Goal: Information Seeking & Learning: Learn about a topic

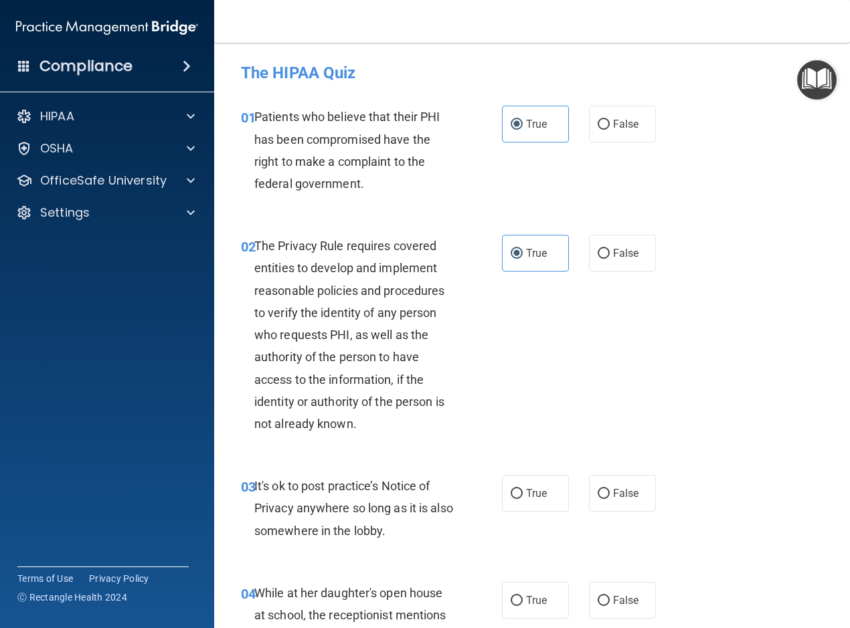
click at [418, 534] on div "It's ok to post practice’s Notice of Privacy anywhere so long as it is also som…" at bounding box center [359, 508] width 211 height 67
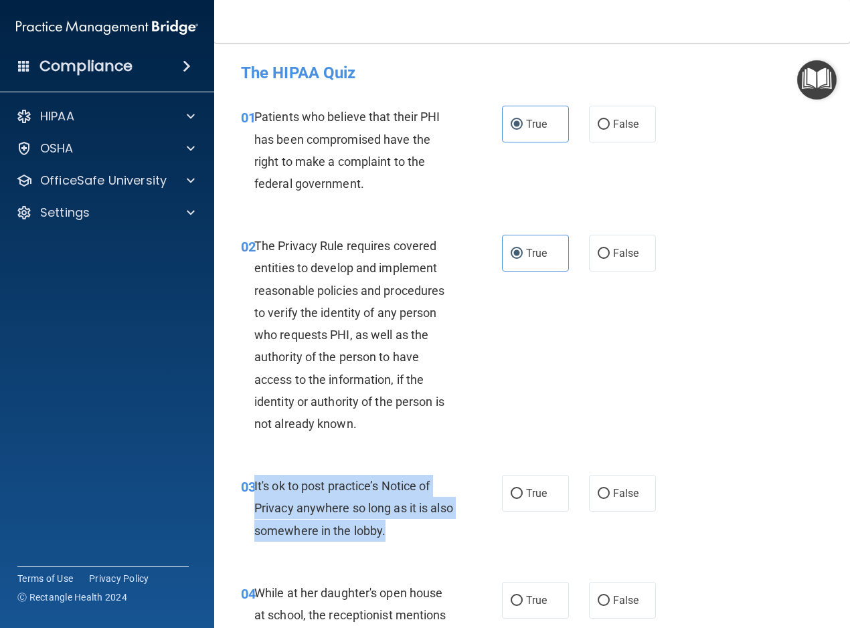
drag, startPoint x: 421, startPoint y: 533, endPoint x: 255, endPoint y: 480, distance: 174.1
click at [255, 480] on div "It's ok to post practice’s Notice of Privacy anywhere so long as it is also som…" at bounding box center [359, 508] width 211 height 67
drag, startPoint x: 255, startPoint y: 480, endPoint x: 274, endPoint y: 482, distance: 18.8
copy span "It's ok to post practice’s Notice of Privacy anywhere so long as it is also som…"
click at [599, 489] on input "False" at bounding box center [603, 494] width 12 height 10
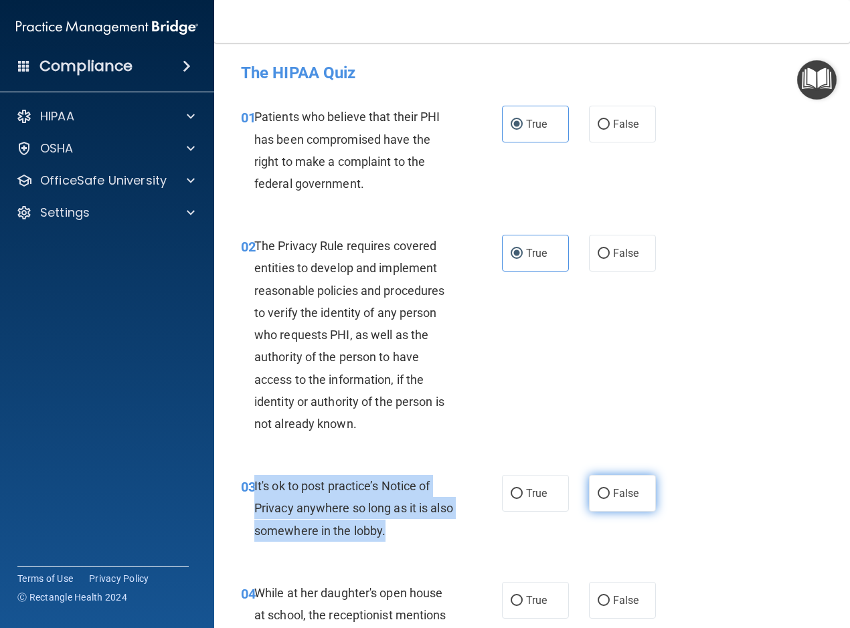
radio input "true"
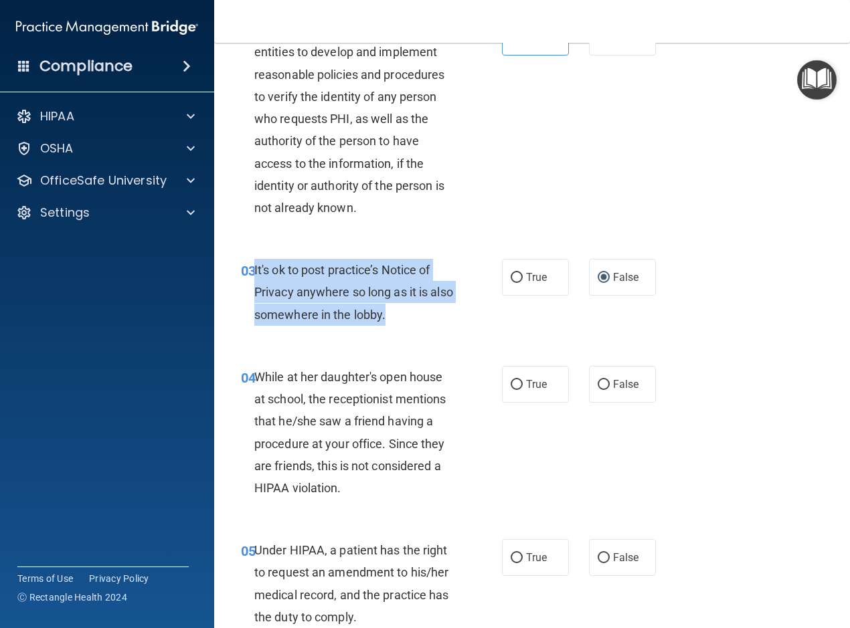
scroll to position [268, 0]
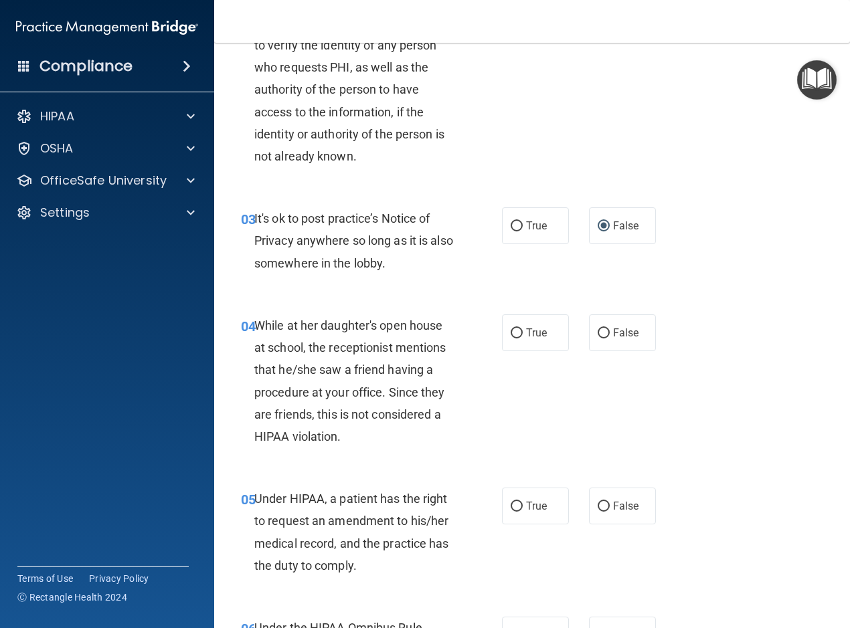
click at [377, 442] on div "While at her daughter's open house at school, the receptionist mentions that he…" at bounding box center [359, 380] width 211 height 133
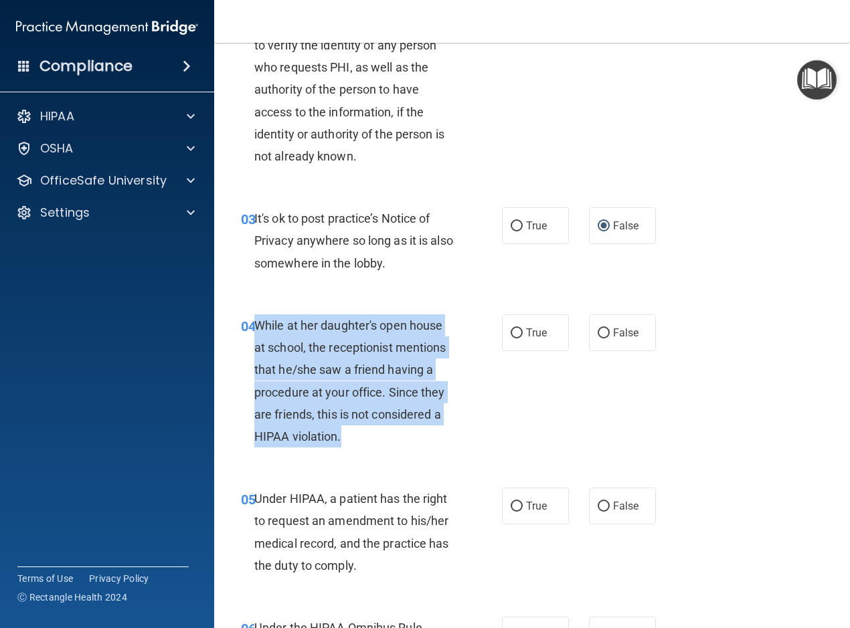
drag, startPoint x: 367, startPoint y: 438, endPoint x: 254, endPoint y: 319, distance: 163.7
click at [254, 319] on div "While at her daughter's open house at school, the receptionist mentions that he…" at bounding box center [359, 380] width 211 height 133
drag, startPoint x: 254, startPoint y: 319, endPoint x: 272, endPoint y: 329, distance: 20.7
copy span "While at her daughter's open house at school, the receptionist mentions that he…"
click at [597, 331] on input "False" at bounding box center [603, 333] width 12 height 10
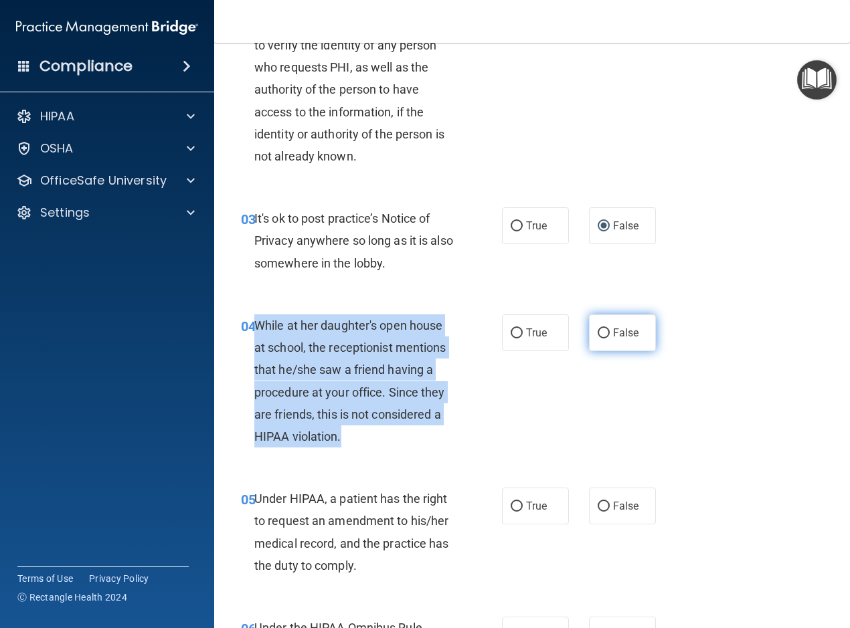
radio input "true"
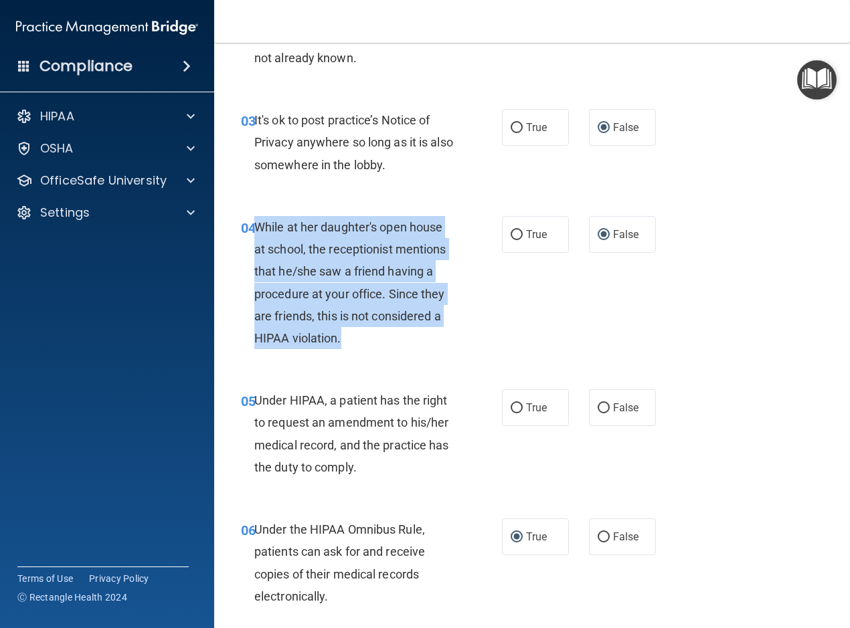
scroll to position [401, 0]
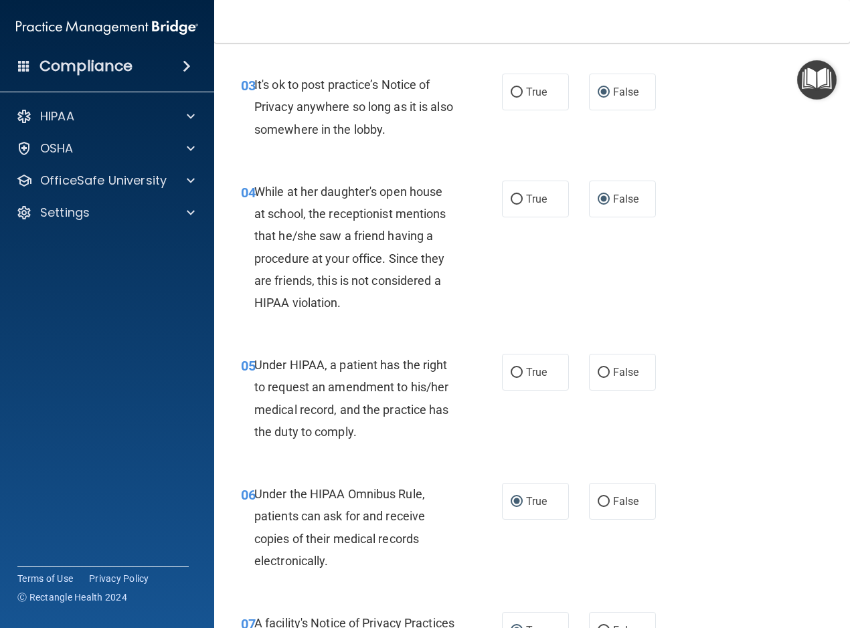
click at [411, 431] on div "Under HIPAA, a patient has the right to request an amendment to his/her medical…" at bounding box center [359, 398] width 211 height 89
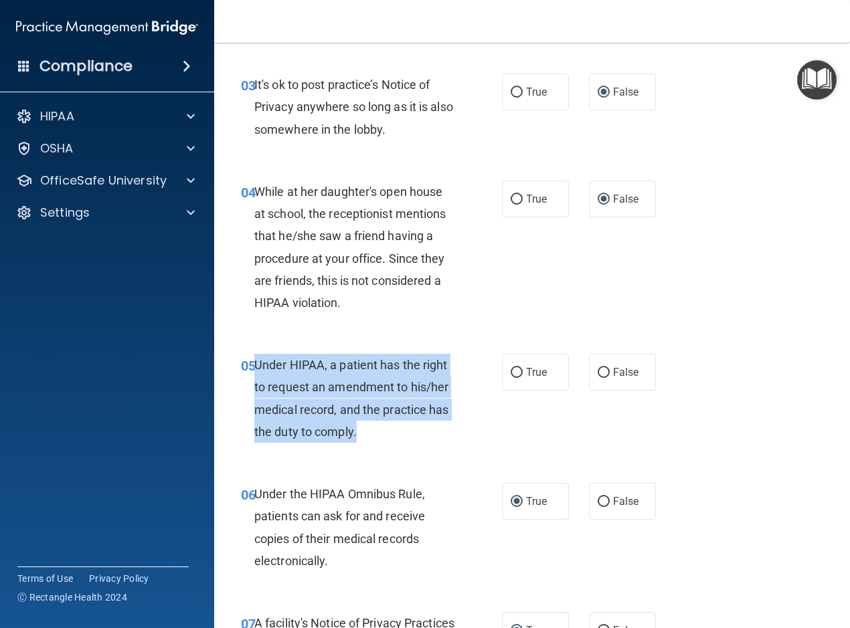
drag, startPoint x: 387, startPoint y: 437, endPoint x: 255, endPoint y: 357, distance: 154.5
click at [255, 357] on div "Under HIPAA, a patient has the right to request an amendment to his/her medical…" at bounding box center [359, 398] width 211 height 89
drag, startPoint x: 255, startPoint y: 357, endPoint x: 273, endPoint y: 363, distance: 19.0
copy span "Under HIPAA, a patient has the right to request an amendment to his/her medical…"
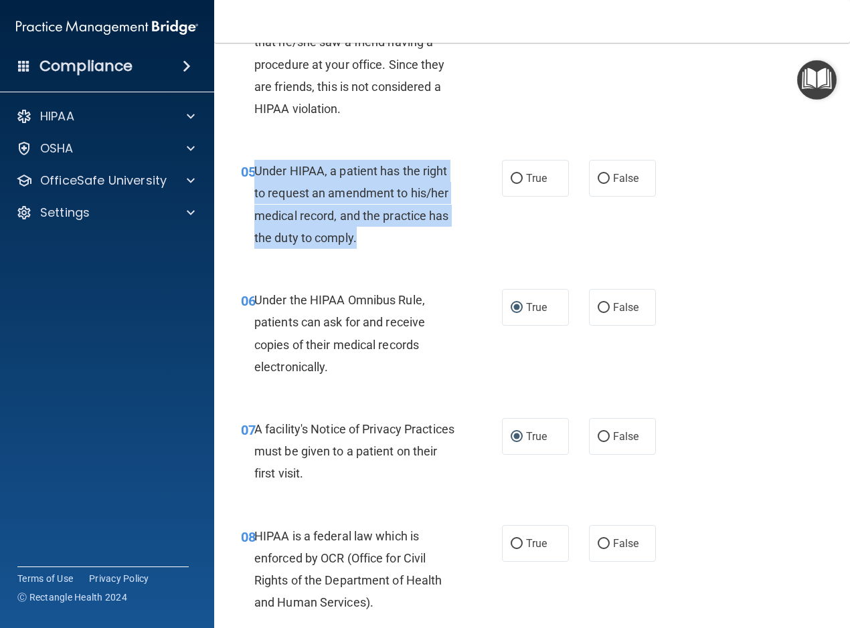
scroll to position [608, 0]
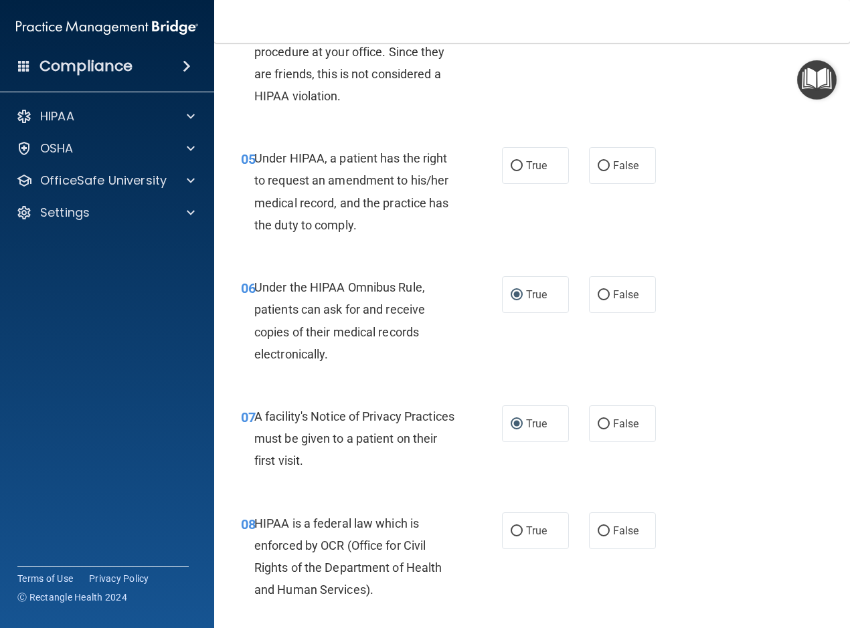
click at [600, 248] on div "05 Under HIPAA, a patient has the right to request an amendment to his/her medi…" at bounding box center [532, 194] width 602 height 129
click at [602, 163] on input "False" at bounding box center [603, 166] width 12 height 10
radio input "true"
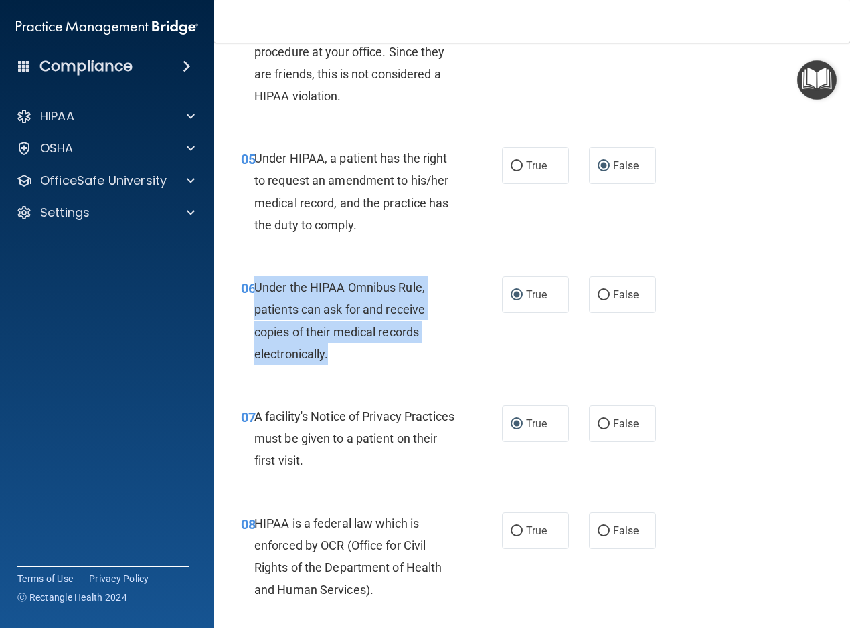
drag, startPoint x: 370, startPoint y: 355, endPoint x: 256, endPoint y: 287, distance: 133.2
click at [256, 287] on div "Under the HIPAA Omnibus Rule, patients can ask for and receive copies of their …" at bounding box center [359, 320] width 211 height 89
drag, startPoint x: 256, startPoint y: 287, endPoint x: 270, endPoint y: 290, distance: 15.1
copy span "Under the HIPAA Omnibus Rule, patients can ask for and receive copies of their …"
click at [472, 345] on div "06 Under the HIPAA Omnibus Rule, patients can ask for and receive copies of the…" at bounding box center [371, 324] width 301 height 96
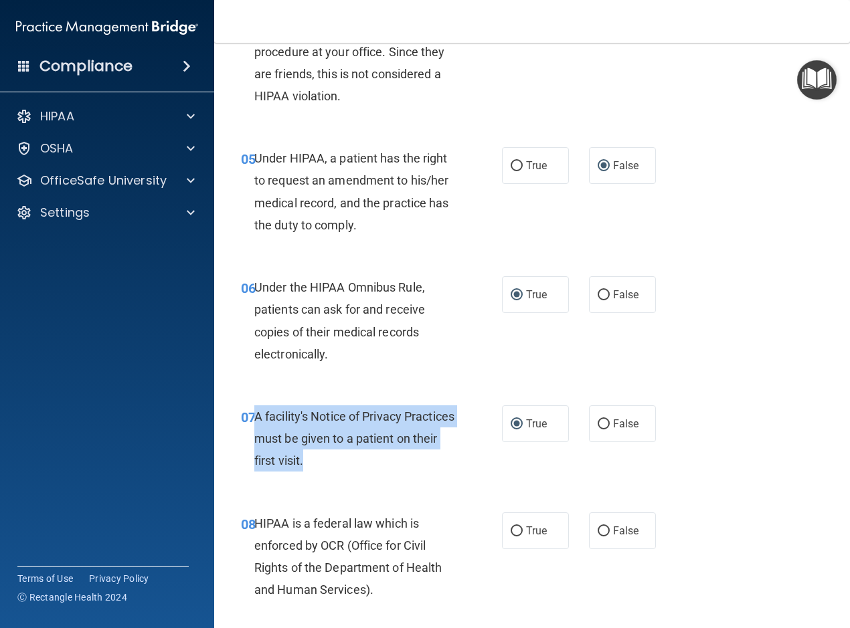
drag, startPoint x: 399, startPoint y: 460, endPoint x: 255, endPoint y: 409, distance: 153.2
click at [255, 409] on div "A facility's Notice of Privacy Practices must be given to a patient on their fi…" at bounding box center [359, 438] width 211 height 67
drag, startPoint x: 255, startPoint y: 409, endPoint x: 270, endPoint y: 419, distance: 17.4
copy span "A facility's Notice of Privacy Practices must be given to a patient on their fi…"
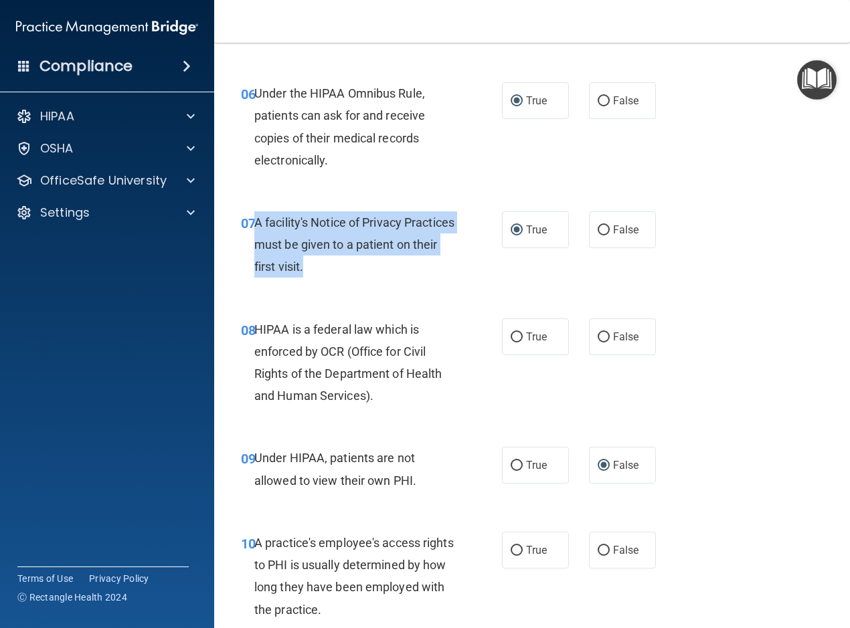
scroll to position [809, 0]
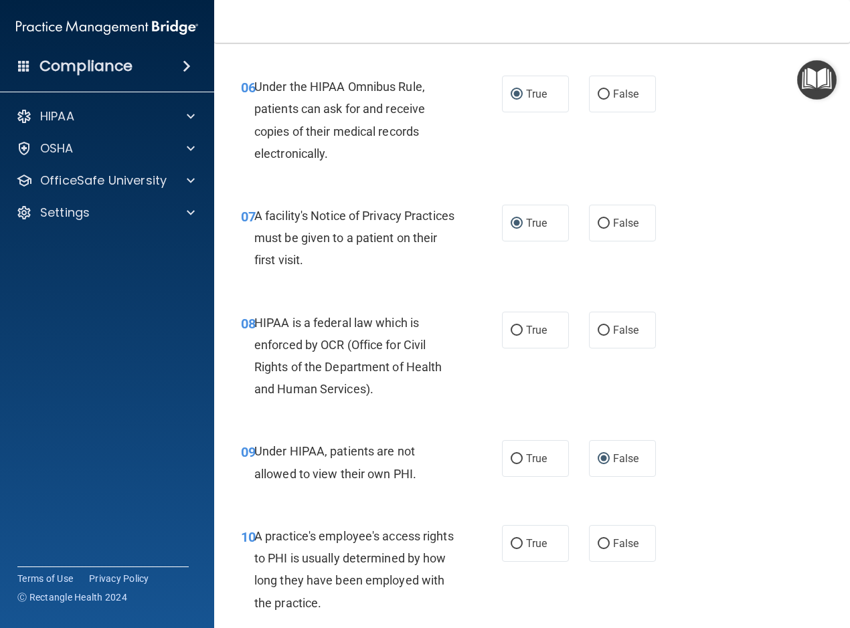
click at [405, 400] on div "HIPAA is a federal law which is enforced by OCR (Office for Civil Rights of the…" at bounding box center [359, 356] width 211 height 89
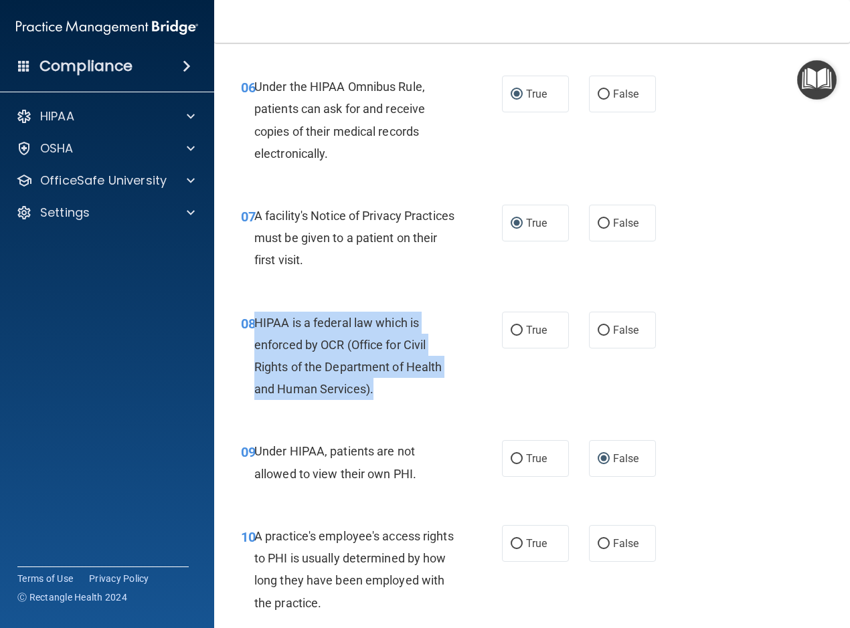
drag, startPoint x: 403, startPoint y: 393, endPoint x: 257, endPoint y: 316, distance: 165.5
click at [257, 316] on div "HIPAA is a federal law which is enforced by OCR (Office for Civil Rights of the…" at bounding box center [359, 356] width 211 height 89
drag, startPoint x: 257, startPoint y: 316, endPoint x: 272, endPoint y: 327, distance: 18.6
copy span "HIPAA is a federal law which is enforced by OCR (Office for Civil Rights of the…"
click at [512, 330] on input "True" at bounding box center [516, 331] width 12 height 10
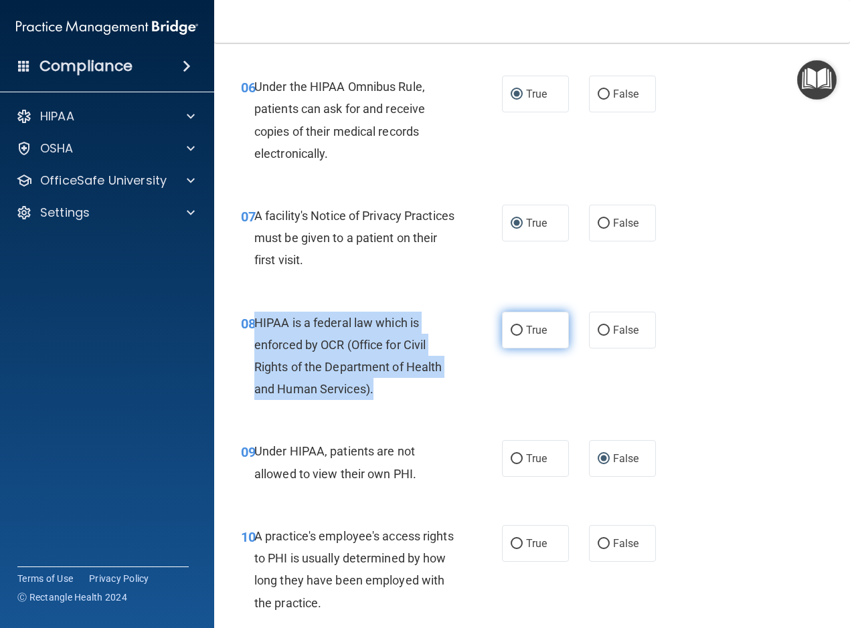
radio input "true"
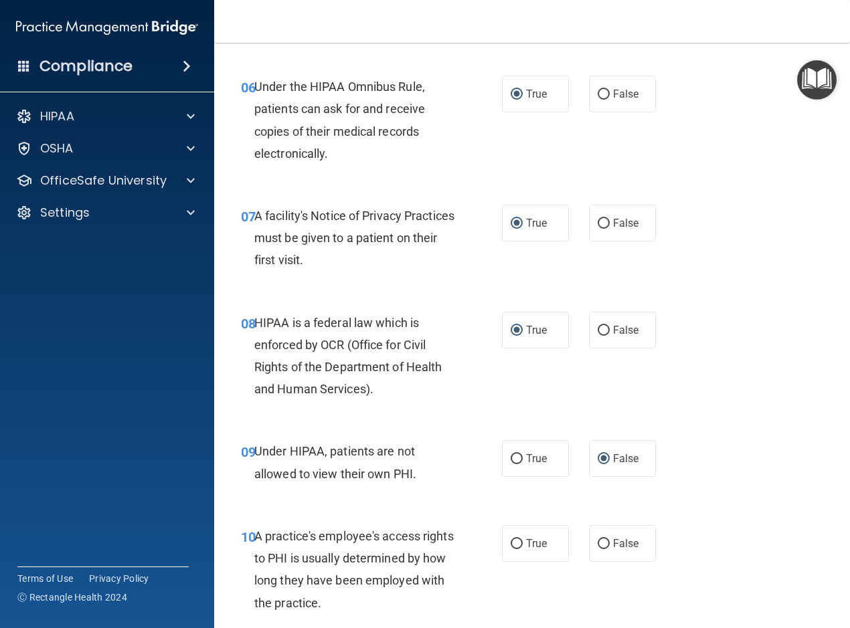
click at [409, 511] on div "10 A practice's employee's access rights to PHI is usually determined by how lo…" at bounding box center [532, 572] width 602 height 129
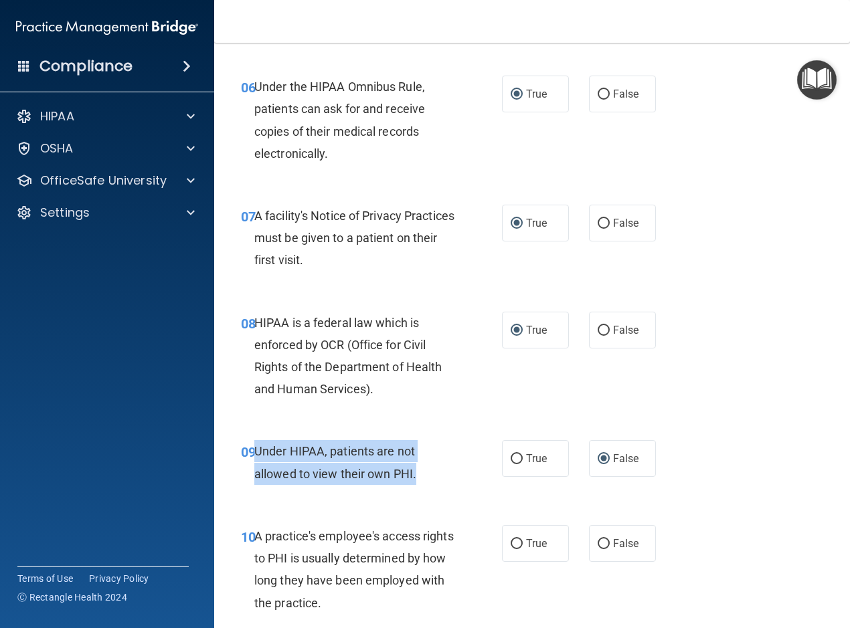
drag, startPoint x: 427, startPoint y: 472, endPoint x: 256, endPoint y: 445, distance: 173.3
click at [256, 445] on div "Under HIPAA, patients are not allowed to view their own PHI." at bounding box center [359, 462] width 211 height 44
drag, startPoint x: 256, startPoint y: 445, endPoint x: 274, endPoint y: 450, distance: 18.8
copy span "Under HIPAA, patients are not allowed to view their own PHI."
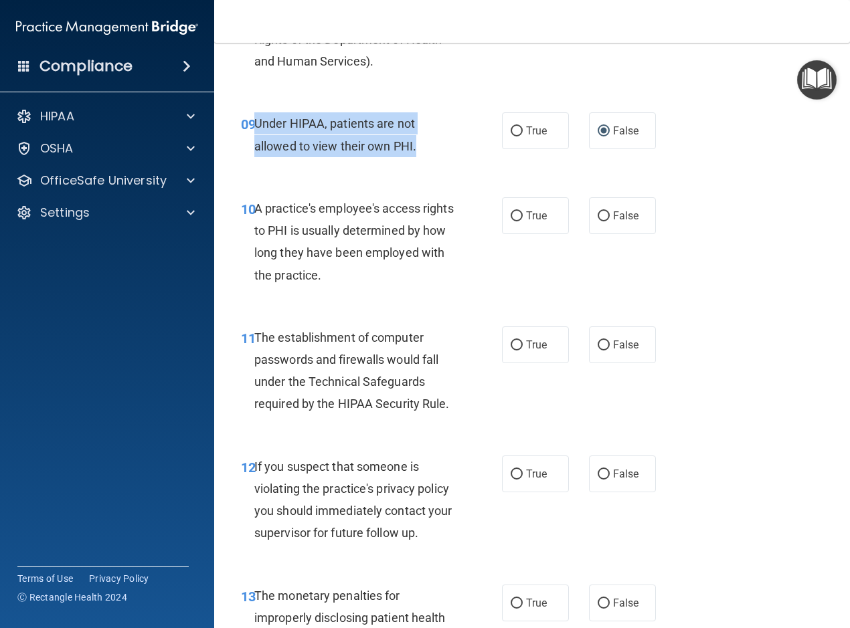
scroll to position [1143, 0]
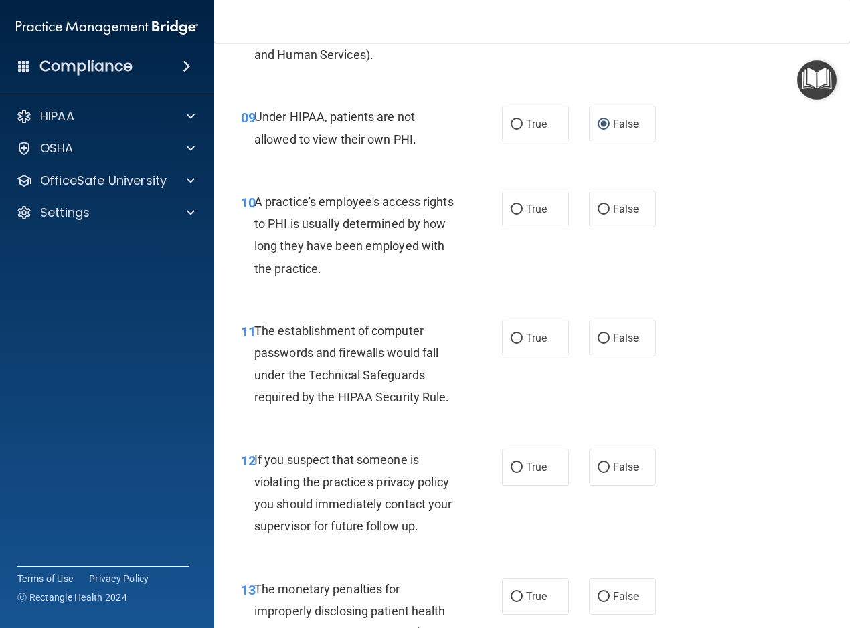
click at [417, 267] on div "A practice's employee's access rights to PHI is usually determined by how long …" at bounding box center [359, 235] width 211 height 89
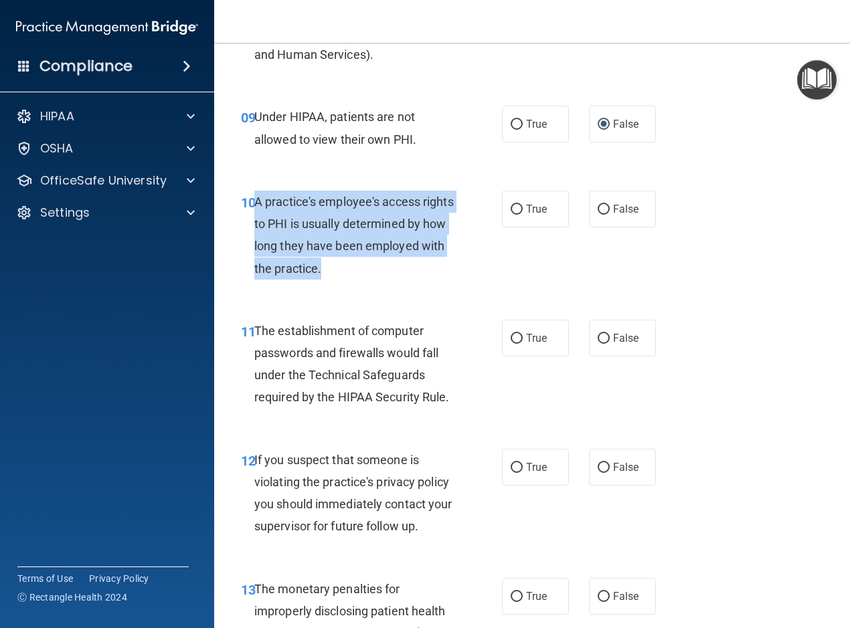
drag, startPoint x: 417, startPoint y: 269, endPoint x: 256, endPoint y: 201, distance: 175.1
click at [256, 201] on div "A practice's employee's access rights to PHI is usually determined by how long …" at bounding box center [359, 235] width 211 height 89
drag, startPoint x: 256, startPoint y: 201, endPoint x: 289, endPoint y: 205, distance: 33.0
copy span "A practice's employee's access rights to PHI is usually determined by how long …"
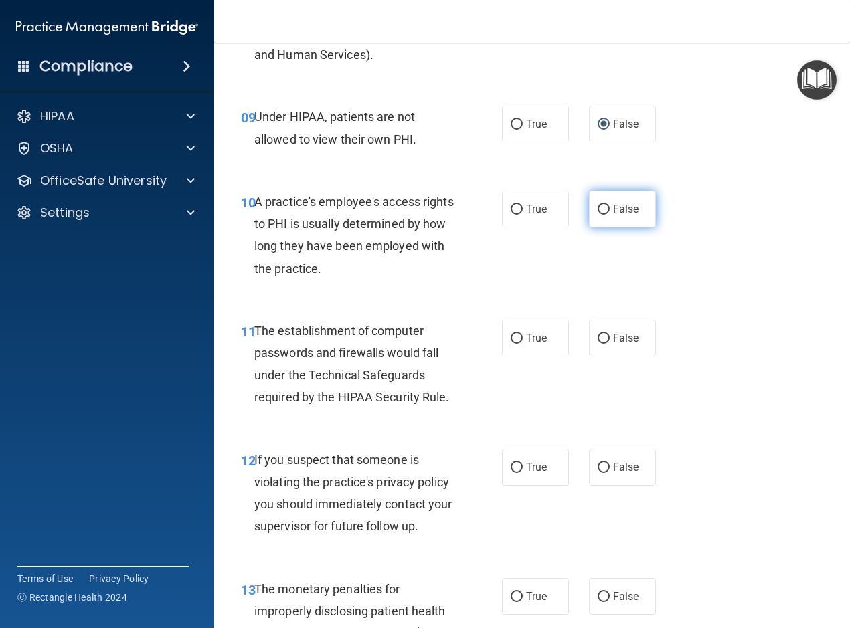
click at [590, 205] on label "False" at bounding box center [622, 209] width 67 height 37
click at [597, 205] on input "False" at bounding box center [603, 210] width 12 height 10
radio input "true"
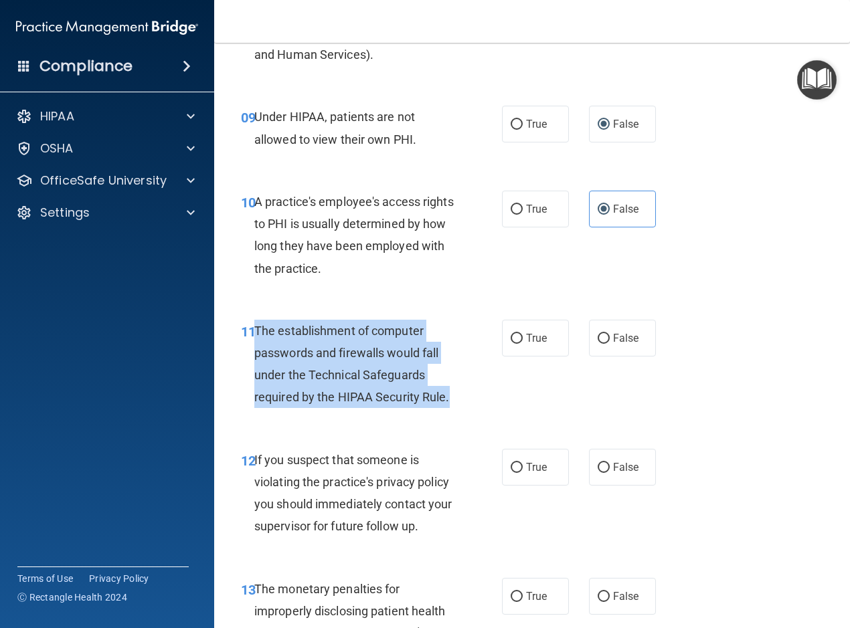
drag, startPoint x: 454, startPoint y: 396, endPoint x: 256, endPoint y: 324, distance: 210.6
click at [256, 324] on div "The establishment of computer passwords and firewalls would fall under the Tech…" at bounding box center [359, 364] width 211 height 89
drag, startPoint x: 256, startPoint y: 324, endPoint x: 285, endPoint y: 335, distance: 30.7
copy span "The establishment of computer passwords and firewalls would fall under the Tech…"
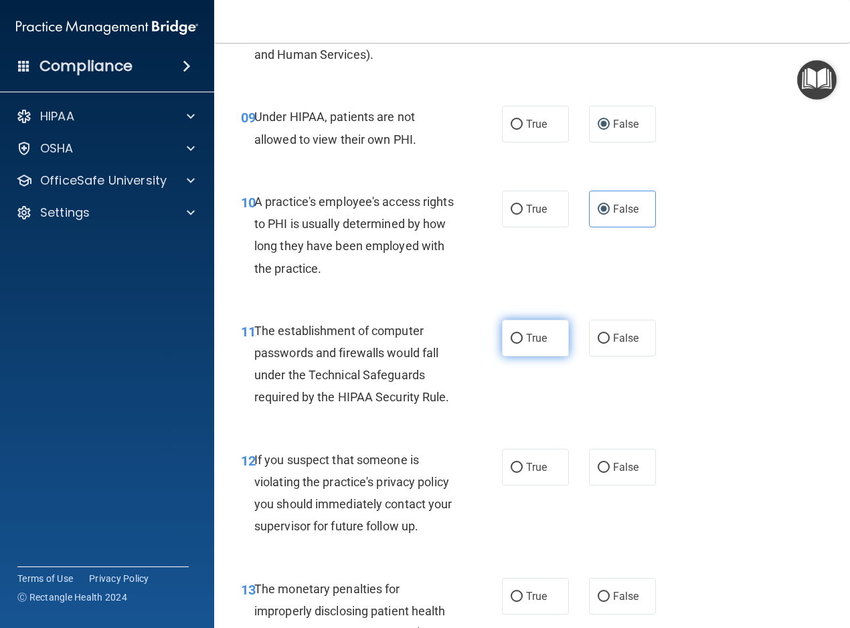
click at [511, 330] on label "True" at bounding box center [535, 338] width 67 height 37
click at [511, 334] on input "True" at bounding box center [516, 339] width 12 height 10
radio input "true"
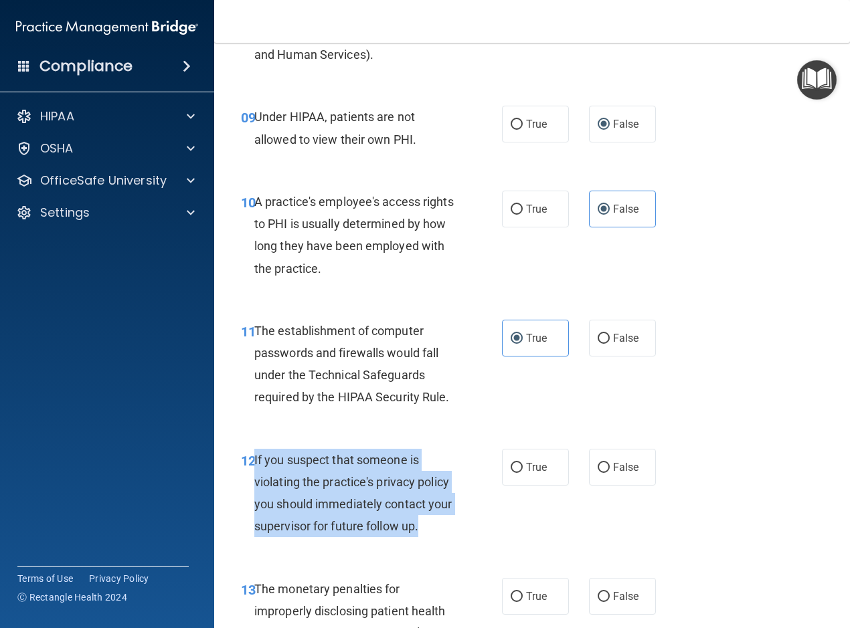
drag, startPoint x: 333, startPoint y: 559, endPoint x: 256, endPoint y: 455, distance: 130.0
click at [256, 455] on div "If you suspect that someone is violating the practice's privacy policy you shou…" at bounding box center [359, 493] width 211 height 89
drag, startPoint x: 256, startPoint y: 455, endPoint x: 275, endPoint y: 474, distance: 27.4
drag, startPoint x: 275, startPoint y: 474, endPoint x: 328, endPoint y: 559, distance: 99.5
click at [328, 538] on div "If you suspect that someone is violating the practice's privacy policy you shou…" at bounding box center [359, 493] width 211 height 89
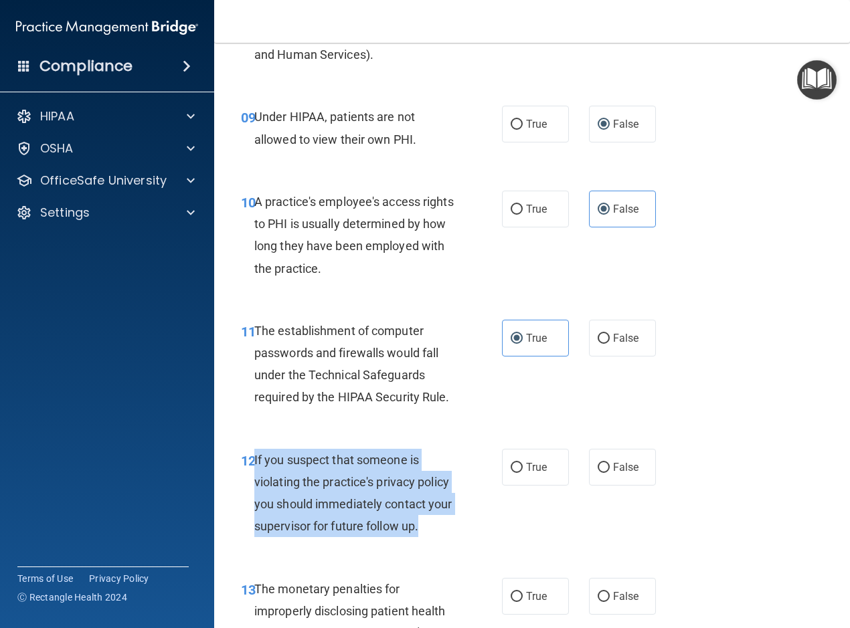
drag, startPoint x: 326, startPoint y: 552, endPoint x: 254, endPoint y: 456, distance: 120.0
click at [254, 456] on div "If you suspect that someone is violating the practice's privacy policy you shou…" at bounding box center [359, 493] width 211 height 89
drag, startPoint x: 254, startPoint y: 456, endPoint x: 276, endPoint y: 466, distance: 23.9
copy span "If you suspect that someone is violating the practice's privacy policy you shou…"
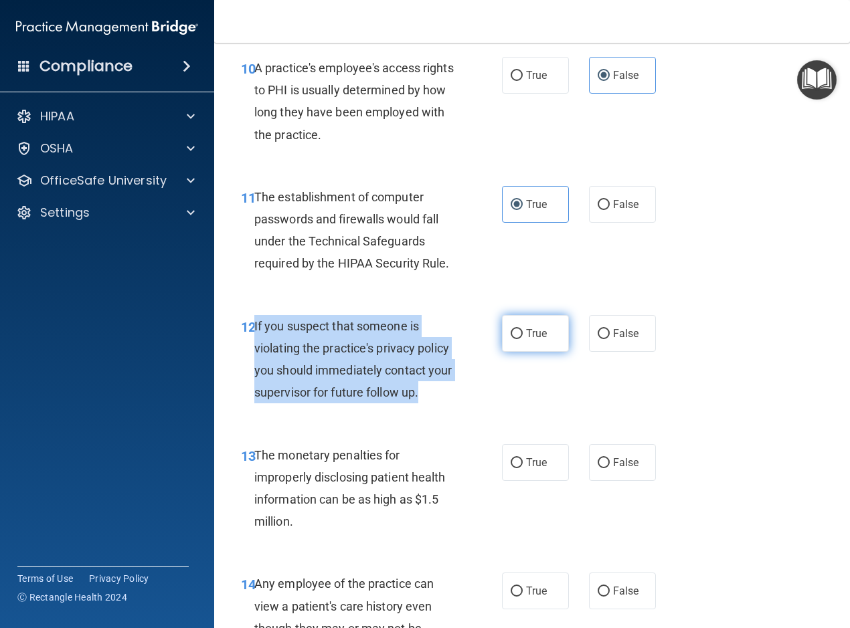
click at [510, 334] on input "True" at bounding box center [516, 334] width 12 height 10
radio input "true"
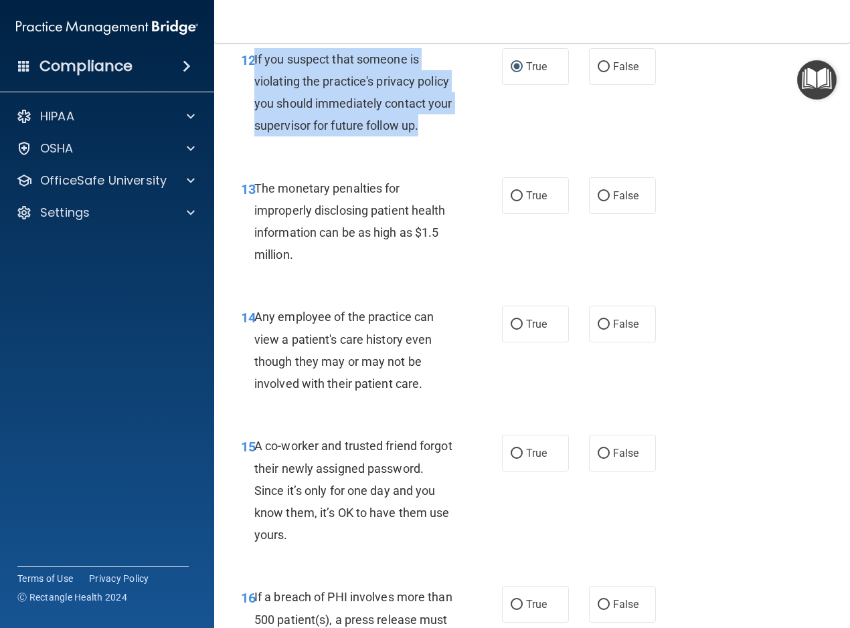
scroll to position [1545, 0]
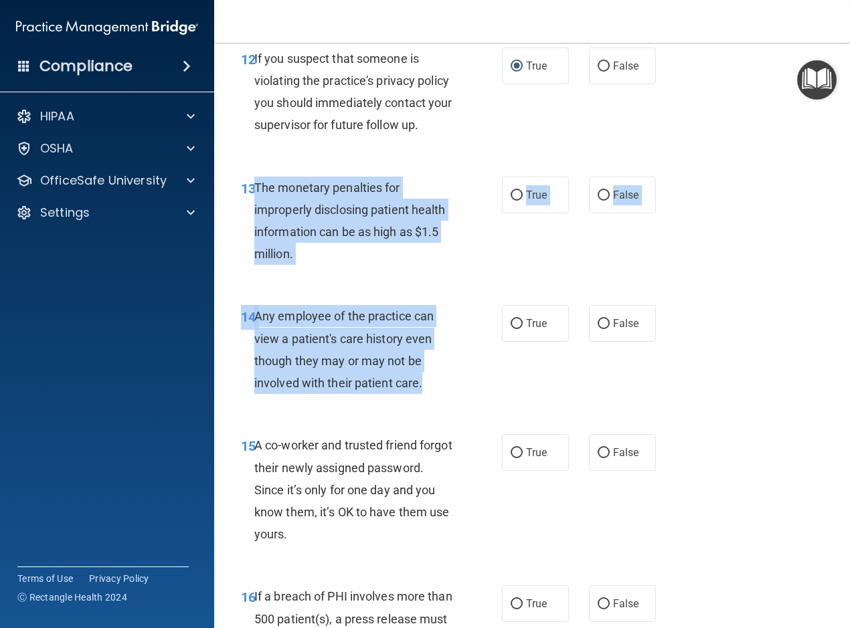
drag, startPoint x: 415, startPoint y: 403, endPoint x: 256, endPoint y: 201, distance: 257.8
drag, startPoint x: 256, startPoint y: 201, endPoint x: 288, endPoint y: 215, distance: 35.9
click at [508, 213] on label "True" at bounding box center [535, 195] width 67 height 37
click at [510, 201] on input "True" at bounding box center [516, 196] width 12 height 10
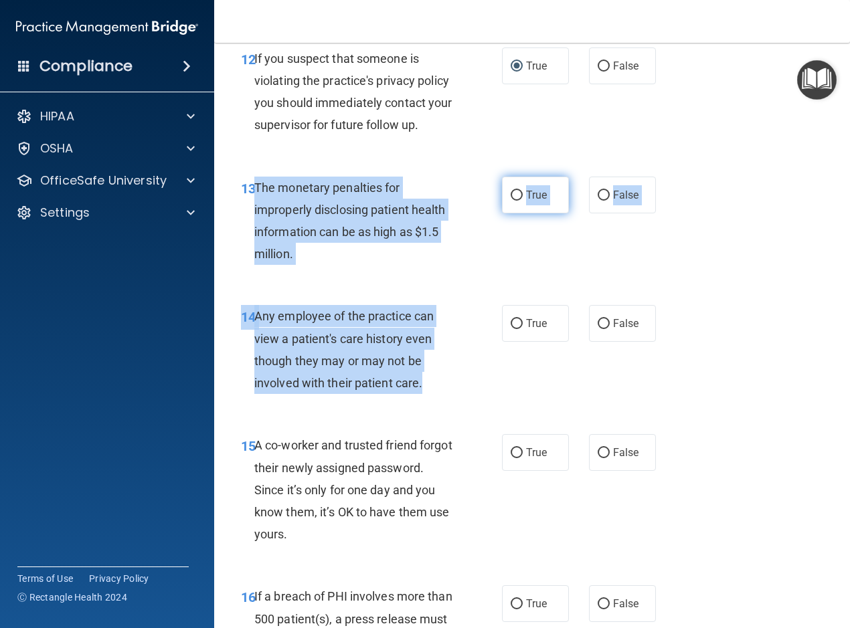
radio input "true"
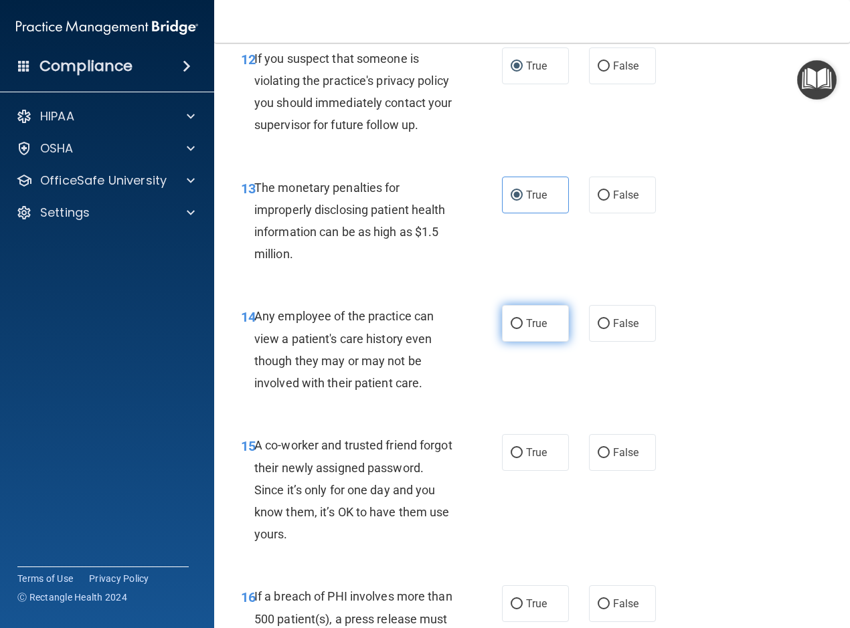
click at [513, 329] on input "True" at bounding box center [516, 324] width 12 height 10
radio input "true"
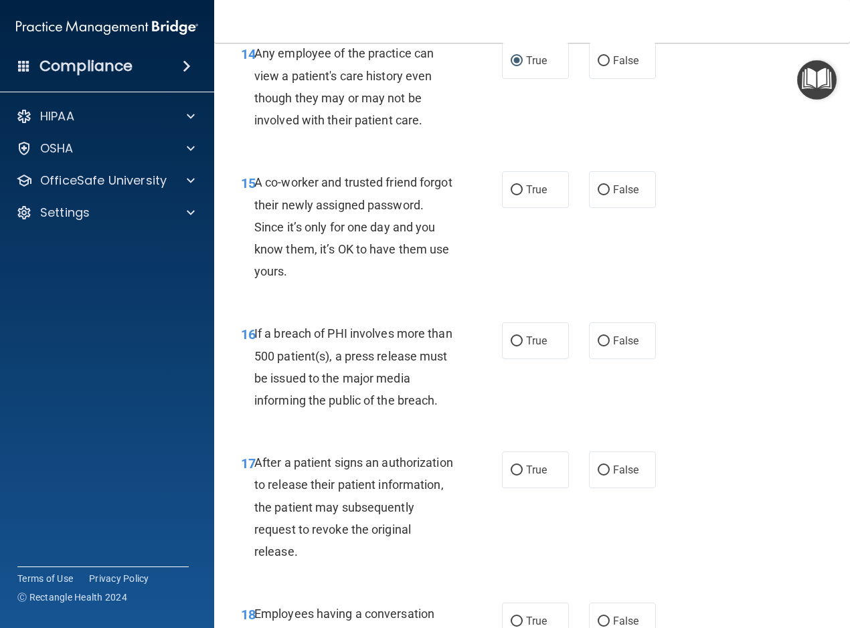
scroll to position [1812, 0]
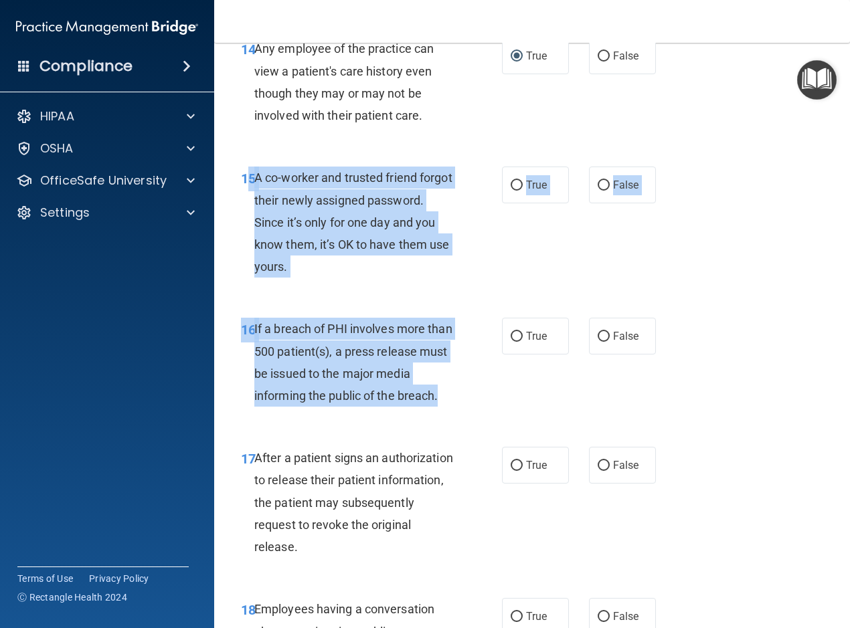
drag, startPoint x: 451, startPoint y: 429, endPoint x: 252, endPoint y: 193, distance: 308.5
click at [252, 193] on div "01 Patients who believe that their PHI has been compromised have the right to m…" at bounding box center [532, 390] width 602 height 4227
drag, startPoint x: 252, startPoint y: 193, endPoint x: 284, endPoint y: 202, distance: 33.3
click at [534, 335] on div "16 If a breach of PHI involves more than 500 patient(s), a press release must b…" at bounding box center [532, 365] width 602 height 129
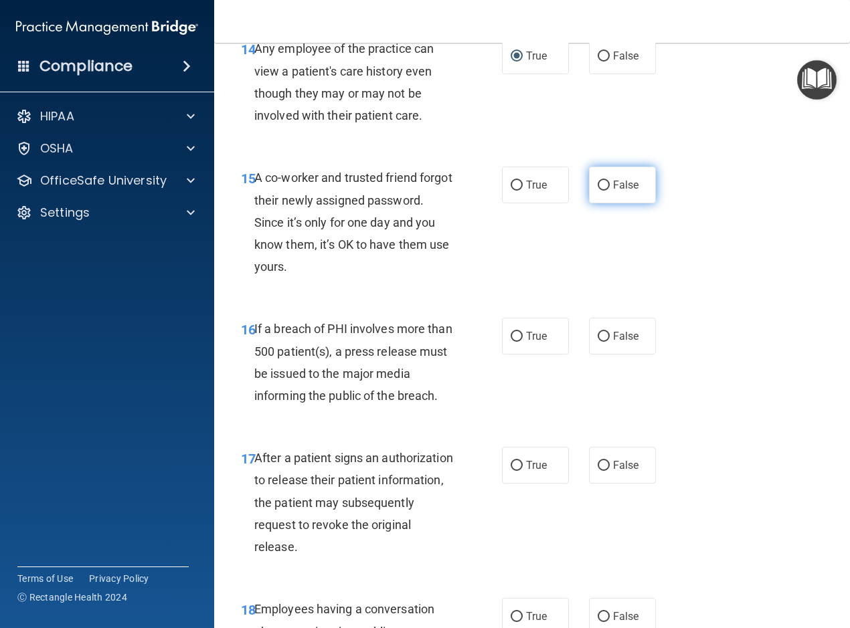
click at [603, 191] on input "False" at bounding box center [603, 186] width 12 height 10
radio input "true"
click at [510, 342] on input "True" at bounding box center [516, 337] width 12 height 10
radio input "true"
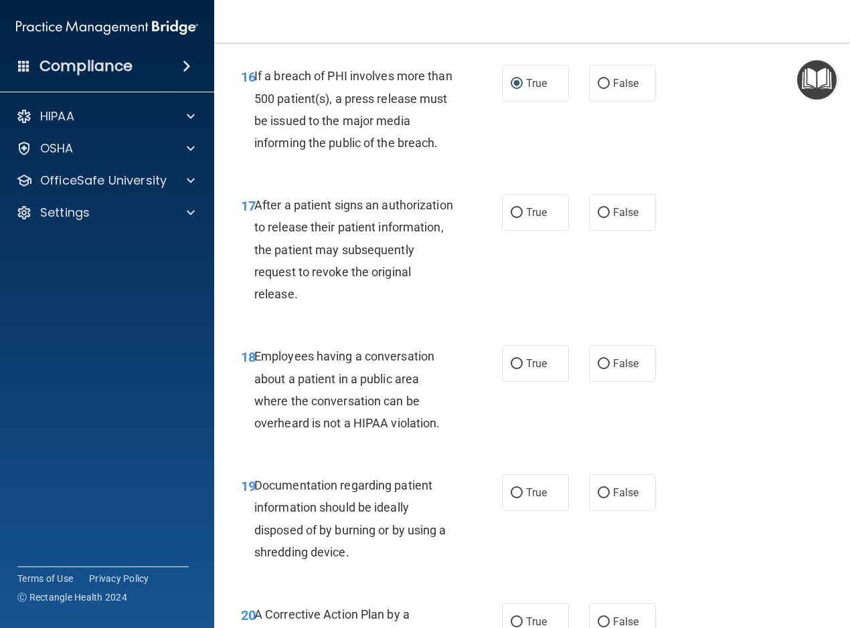
scroll to position [2080, 0]
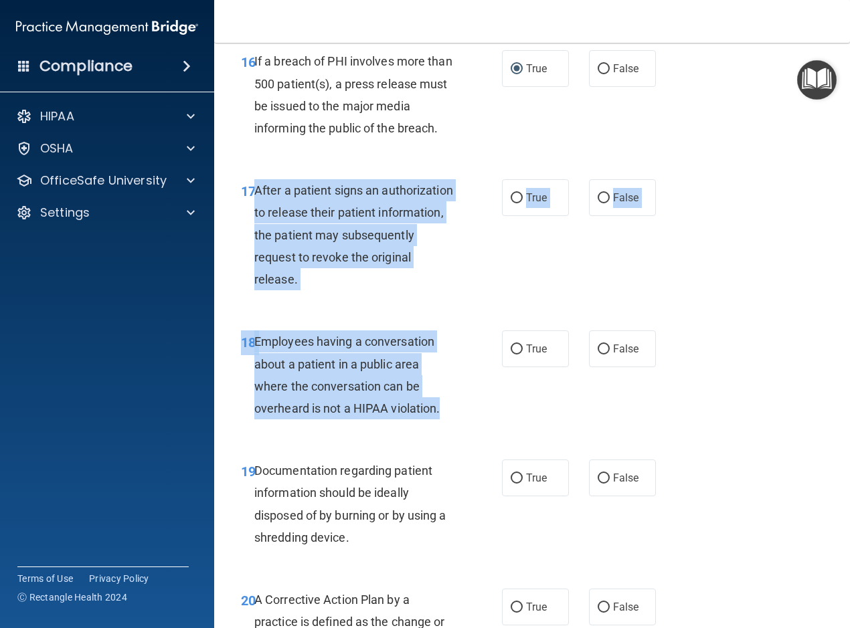
drag, startPoint x: 456, startPoint y: 437, endPoint x: 253, endPoint y: 210, distance: 304.2
click at [253, 210] on div "01 Patients who believe that their PHI has been compromised have the right to m…" at bounding box center [532, 122] width 602 height 4227
drag, startPoint x: 253, startPoint y: 210, endPoint x: 270, endPoint y: 215, distance: 18.0
click at [518, 216] on label "True" at bounding box center [535, 197] width 67 height 37
click at [518, 203] on input "True" at bounding box center [516, 198] width 12 height 10
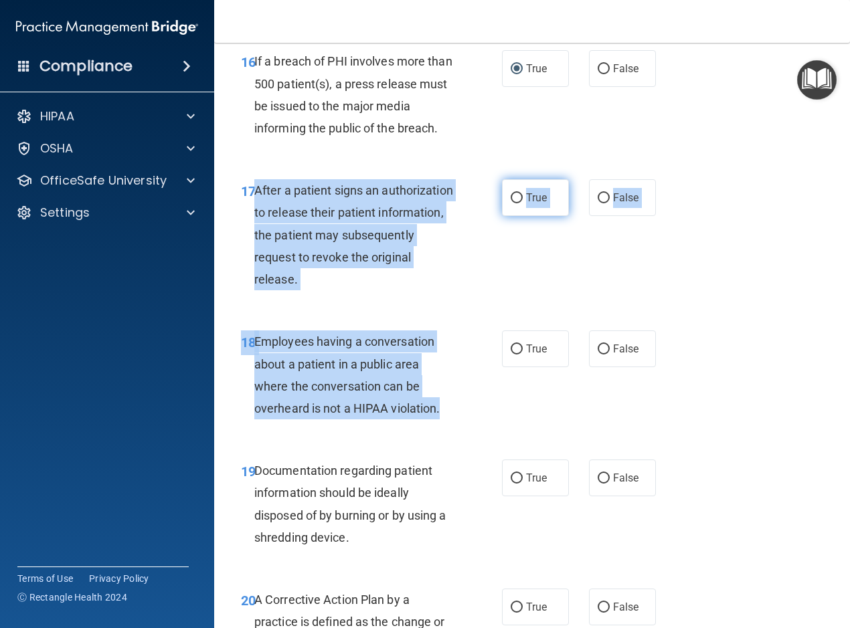
radio input "true"
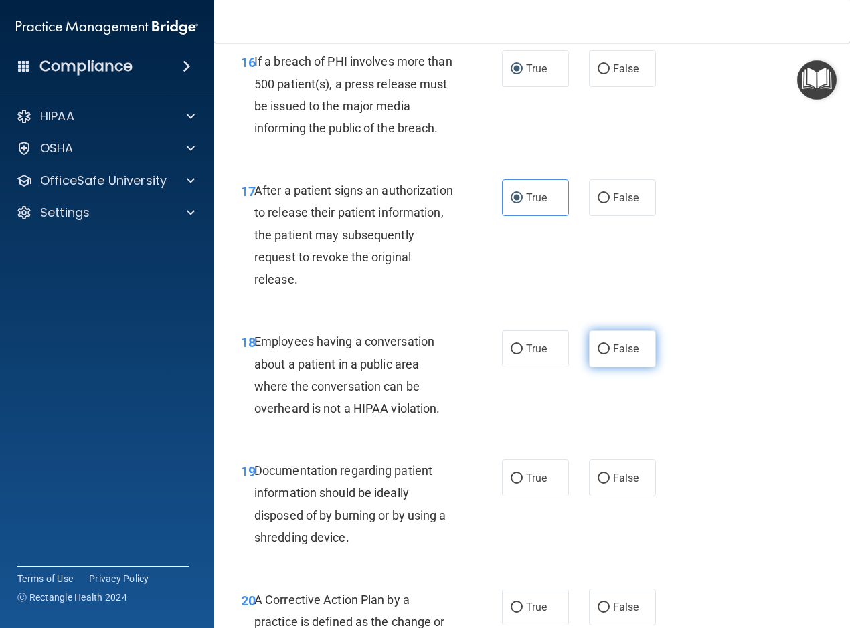
click at [592, 363] on label "False" at bounding box center [622, 348] width 67 height 37
click at [597, 355] on input "False" at bounding box center [603, 350] width 12 height 10
radio input "true"
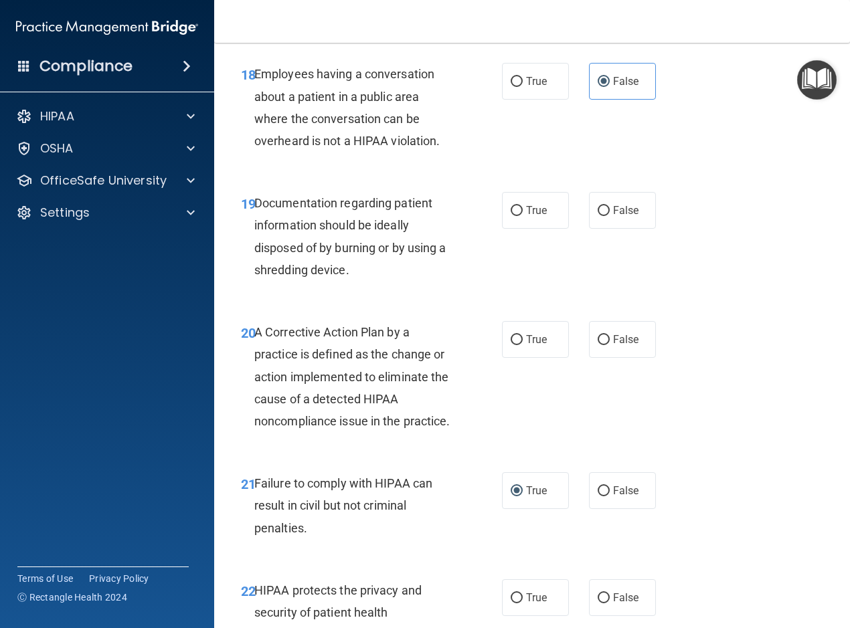
scroll to position [2414, 0]
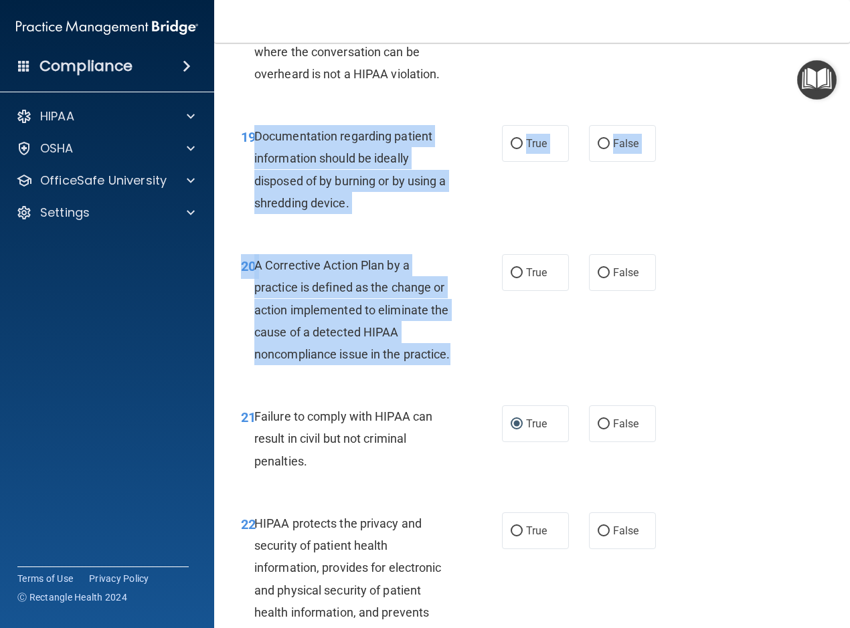
drag, startPoint x: 349, startPoint y: 407, endPoint x: 257, endPoint y: 152, distance: 271.5
drag, startPoint x: 257, startPoint y: 152, endPoint x: 274, endPoint y: 167, distance: 23.2
click at [518, 162] on label "True" at bounding box center [535, 143] width 67 height 37
click at [518, 149] on input "True" at bounding box center [516, 144] width 12 height 10
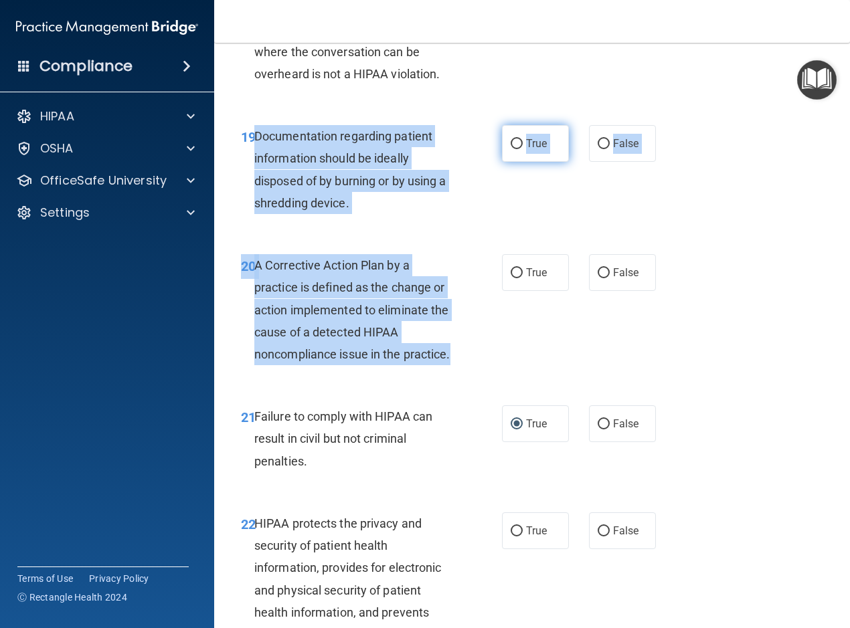
radio input "true"
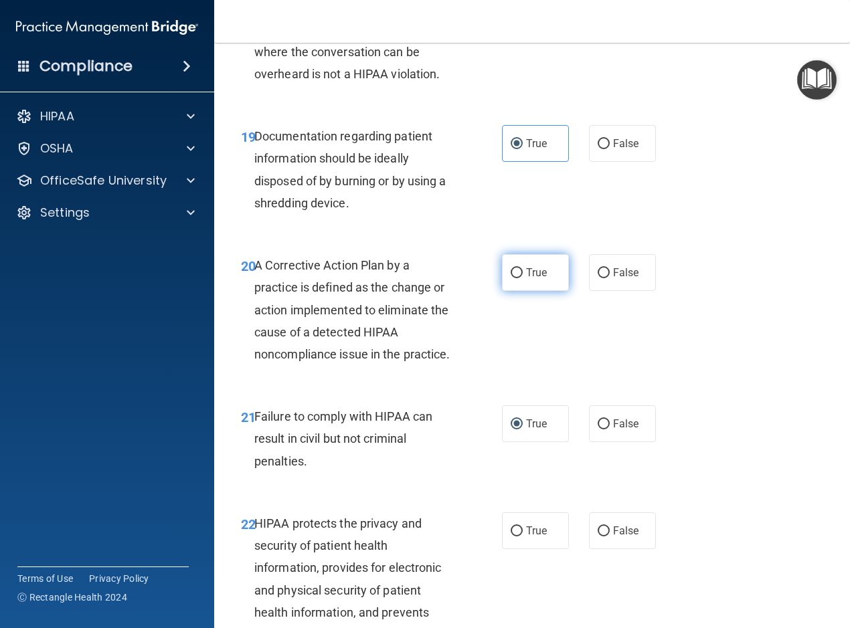
click at [514, 286] on label "True" at bounding box center [535, 272] width 67 height 37
click at [514, 278] on input "True" at bounding box center [516, 273] width 12 height 10
radio input "true"
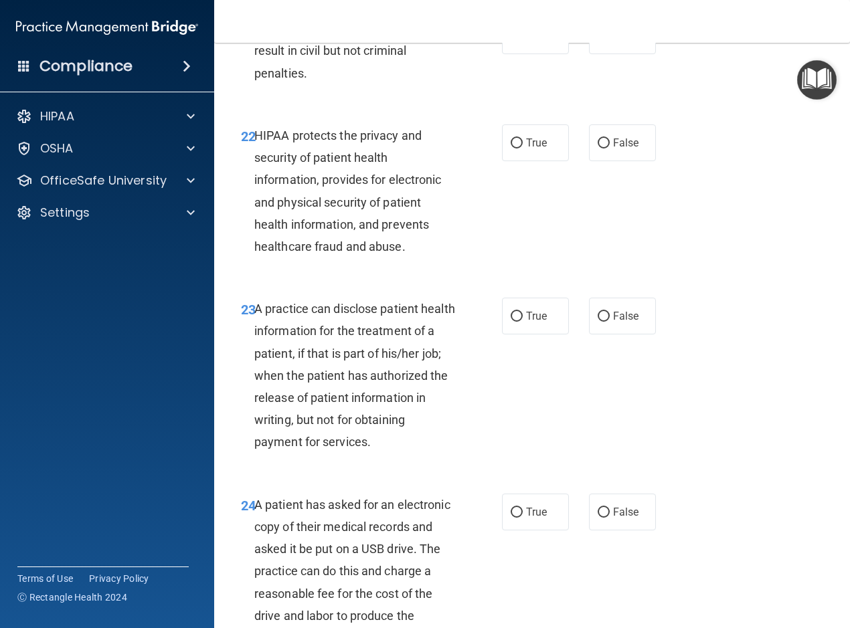
scroll to position [2816, 0]
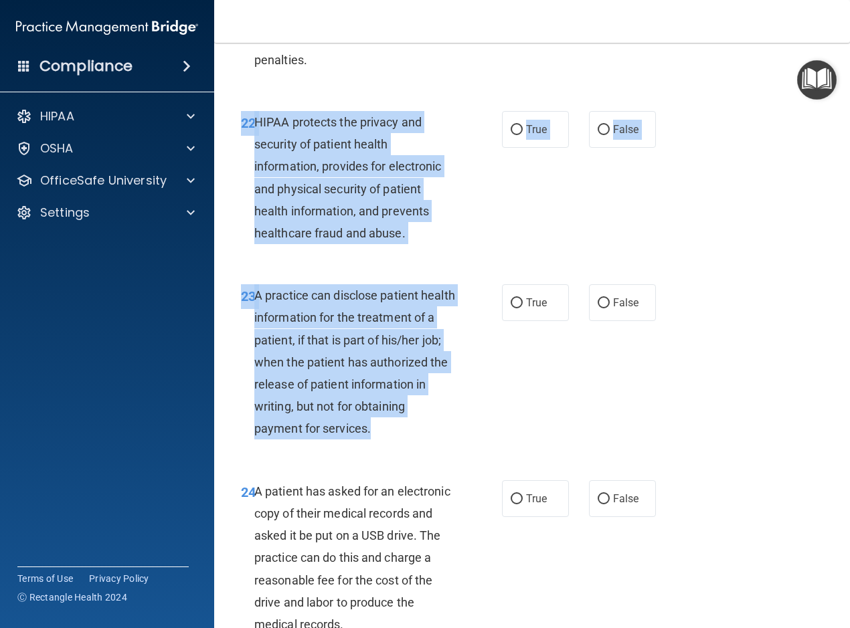
drag, startPoint x: 386, startPoint y: 450, endPoint x: 260, endPoint y: 155, distance: 320.7
drag, startPoint x: 260, startPoint y: 155, endPoint x: 285, endPoint y: 181, distance: 35.5
drag, startPoint x: 285, startPoint y: 181, endPoint x: 270, endPoint y: 191, distance: 18.4
click at [270, 181] on span "HIPAA protects the privacy and security of patient health information, provides…" at bounding box center [347, 177] width 187 height 125
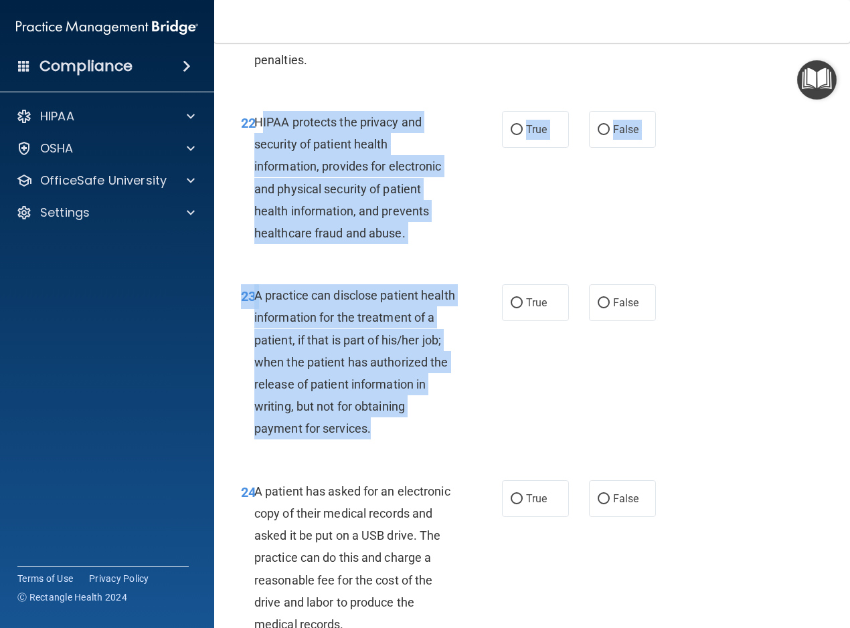
click at [392, 447] on div "23 A practice can disclose patient health information for the treatment of a pa…" at bounding box center [371, 365] width 301 height 163
drag, startPoint x: 390, startPoint y: 476, endPoint x: 257, endPoint y: 163, distance: 340.2
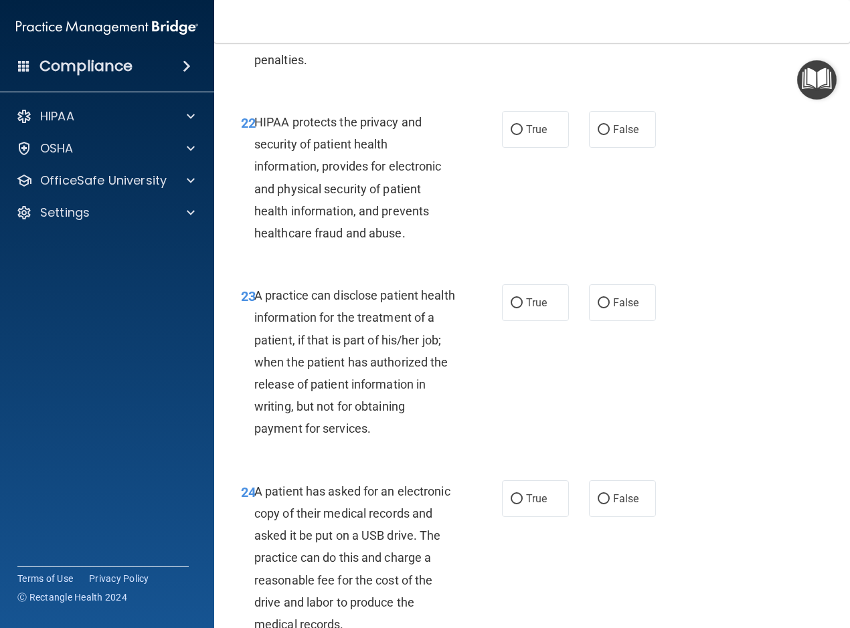
click at [541, 259] on div "22 HIPAA protects the privacy and security of patient health information, provi…" at bounding box center [532, 180] width 602 height 173
click at [515, 135] on input "True" at bounding box center [516, 130] width 12 height 10
radio input "true"
click at [600, 308] on input "False" at bounding box center [603, 303] width 12 height 10
radio input "true"
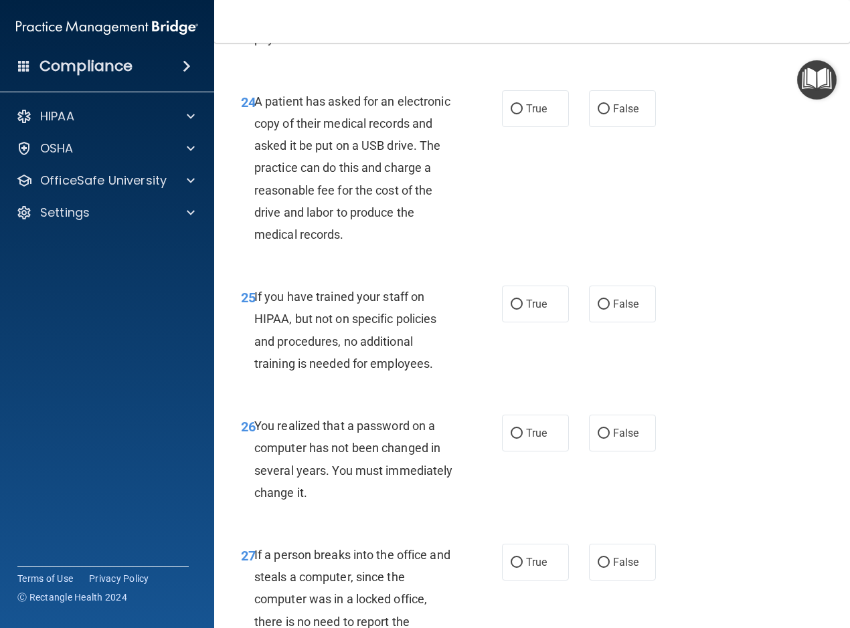
scroll to position [3217, 0]
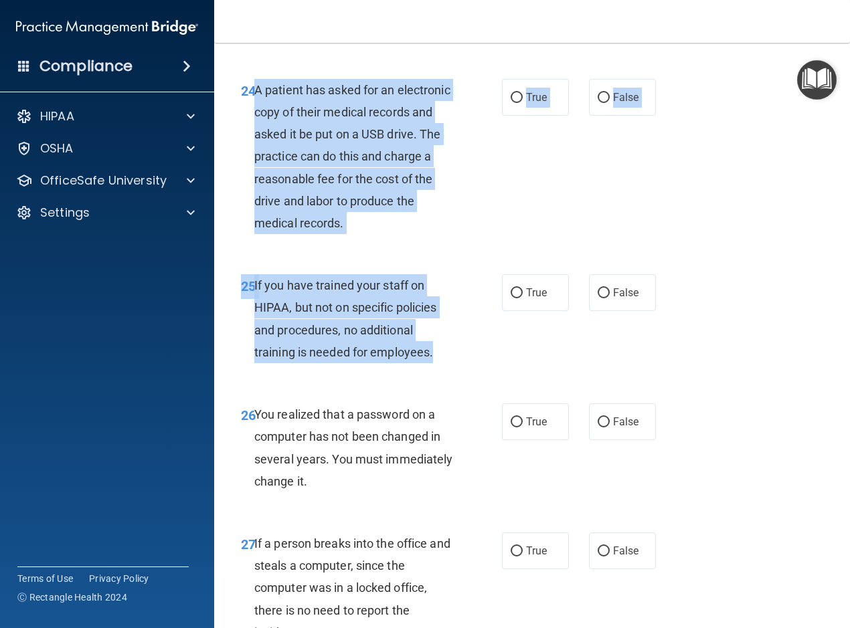
drag, startPoint x: 444, startPoint y: 395, endPoint x: 255, endPoint y: 135, distance: 321.4
drag, startPoint x: 255, startPoint y: 135, endPoint x: 276, endPoint y: 148, distance: 24.3
click at [502, 180] on div "24 A patient has asked for an electronic copy of their medical records and aske…" at bounding box center [371, 160] width 301 height 163
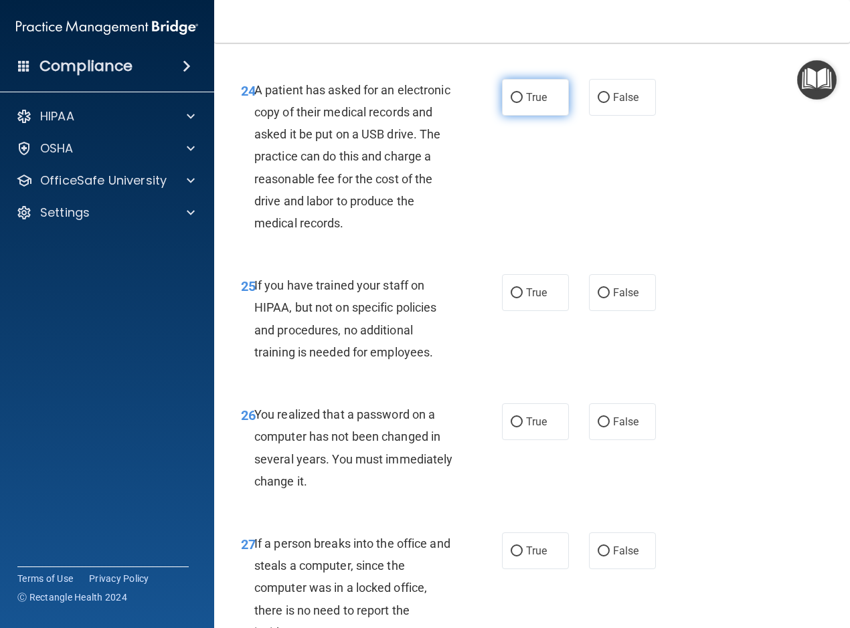
click at [512, 116] on label "True" at bounding box center [535, 97] width 67 height 37
click at [510, 116] on label "True" at bounding box center [535, 97] width 67 height 37
click at [510, 103] on input "True" at bounding box center [516, 98] width 12 height 10
radio input "true"
click at [589, 311] on label "False" at bounding box center [622, 292] width 67 height 37
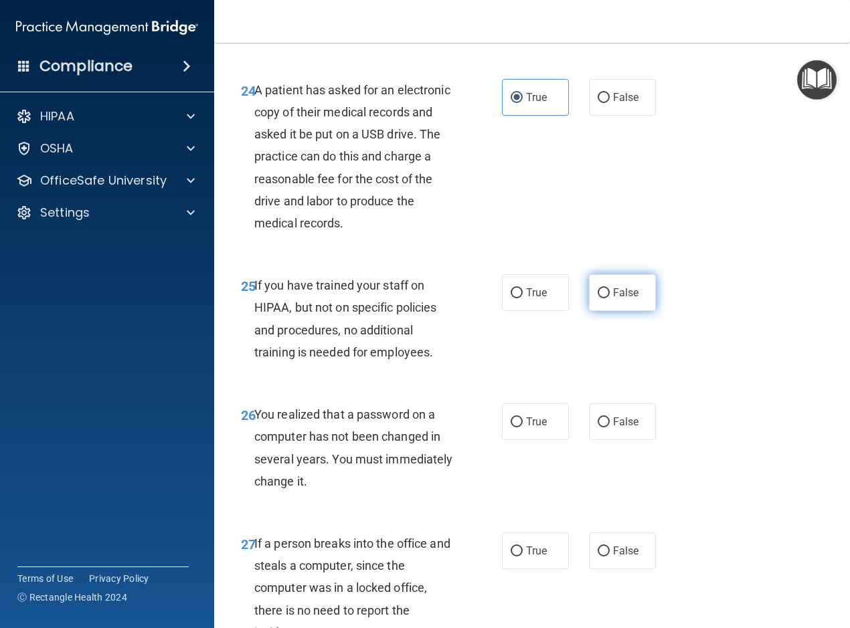
click at [597, 298] on input "False" at bounding box center [603, 293] width 12 height 10
radio input "true"
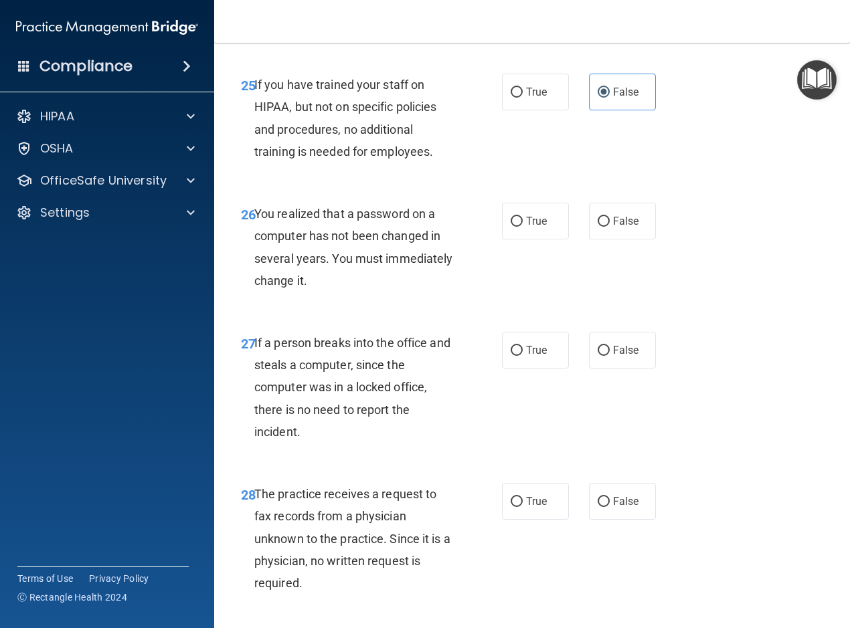
scroll to position [3485, 0]
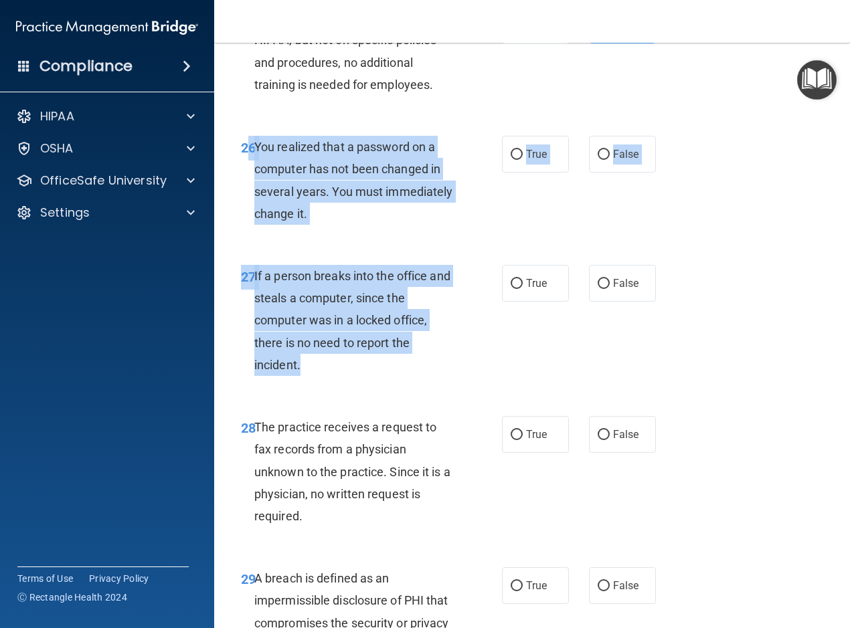
drag, startPoint x: 314, startPoint y: 405, endPoint x: 252, endPoint y: 188, distance: 226.3
drag, startPoint x: 252, startPoint y: 188, endPoint x: 284, endPoint y: 196, distance: 33.1
click at [560, 173] on label "True" at bounding box center [535, 154] width 67 height 37
click at [522, 160] on input "True" at bounding box center [516, 155] width 12 height 10
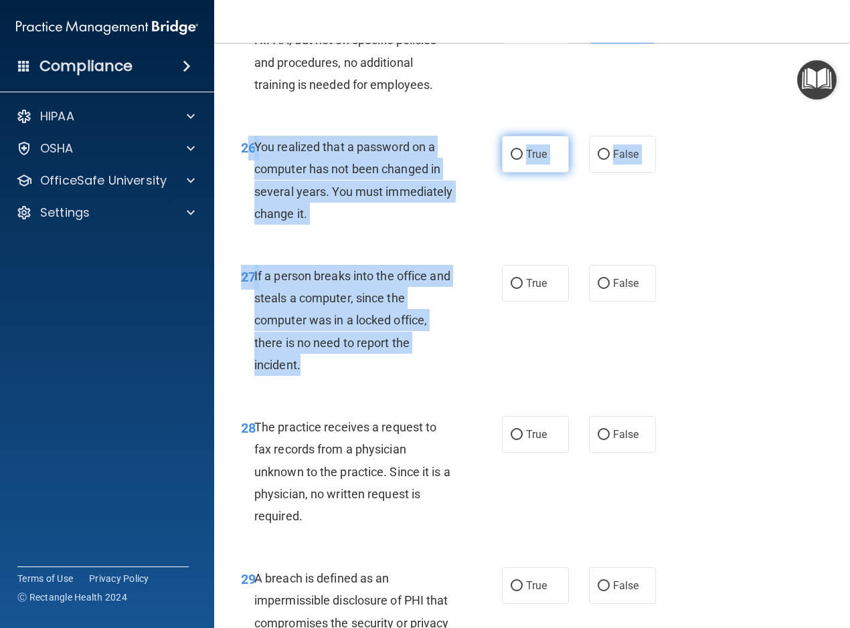
radio input "true"
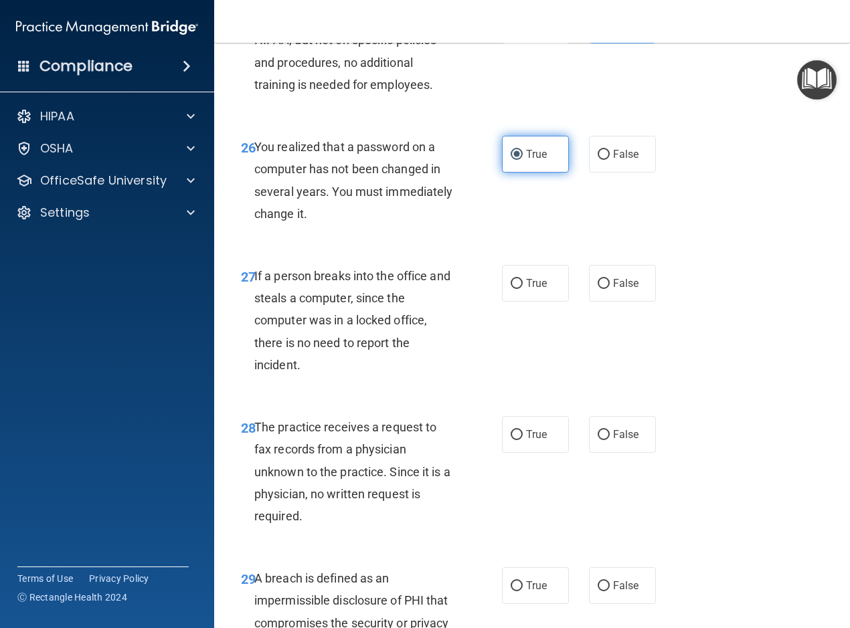
click at [516, 160] on input "True" at bounding box center [516, 155] width 12 height 10
click at [603, 289] on input "False" at bounding box center [603, 284] width 12 height 10
radio input "true"
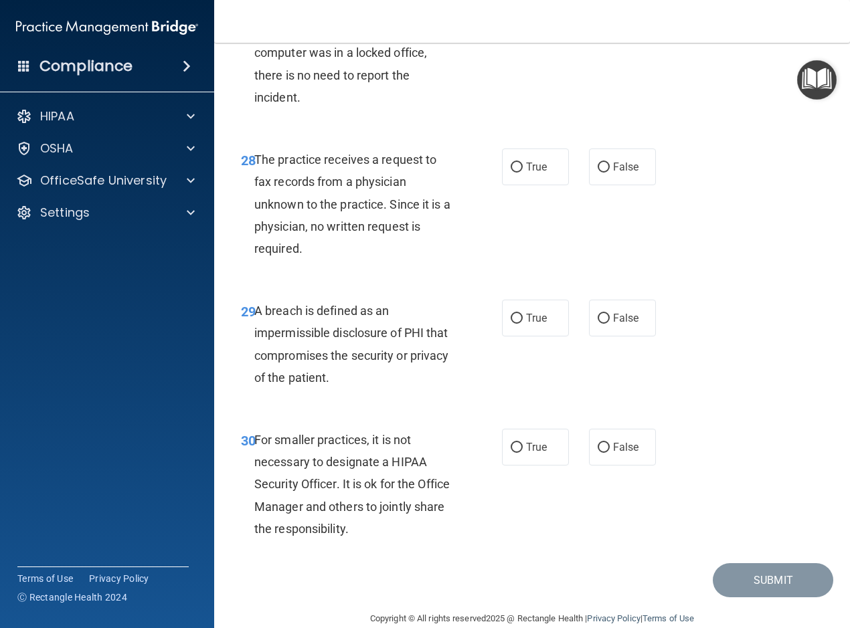
scroll to position [3819, 0]
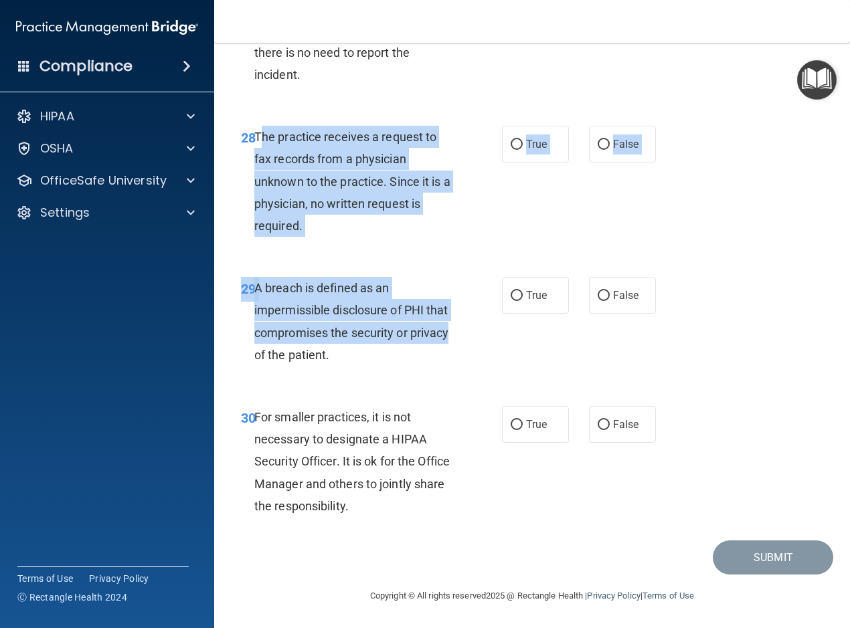
drag, startPoint x: 463, startPoint y: 333, endPoint x: 258, endPoint y: 135, distance: 285.3
drag, startPoint x: 258, startPoint y: 135, endPoint x: 304, endPoint y: 156, distance: 51.2
click at [304, 156] on span "The practice receives a request to fax records from a physician unknown to the …" at bounding box center [352, 181] width 196 height 103
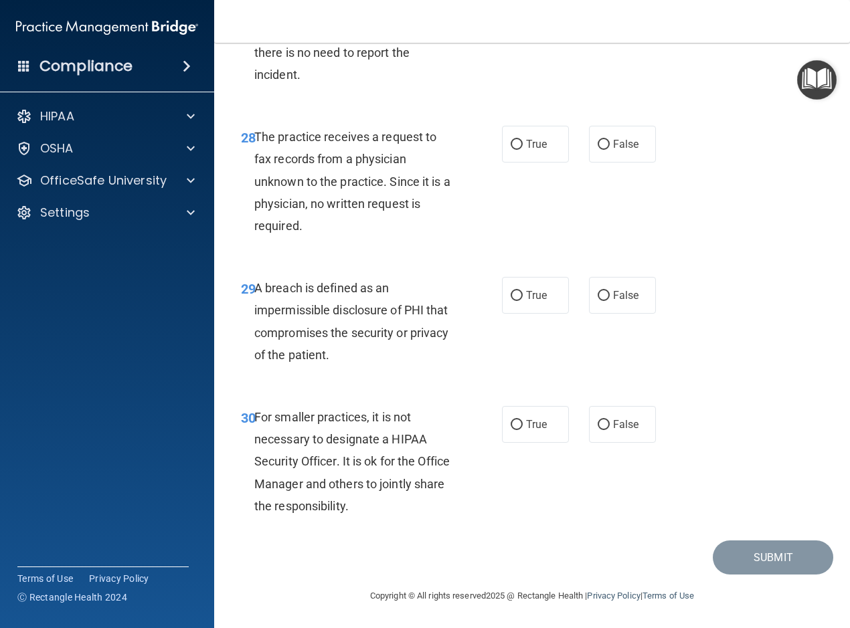
click at [468, 361] on div "29 A breach is defined as an impermissible disclosure of PHI that compromises t…" at bounding box center [371, 325] width 301 height 96
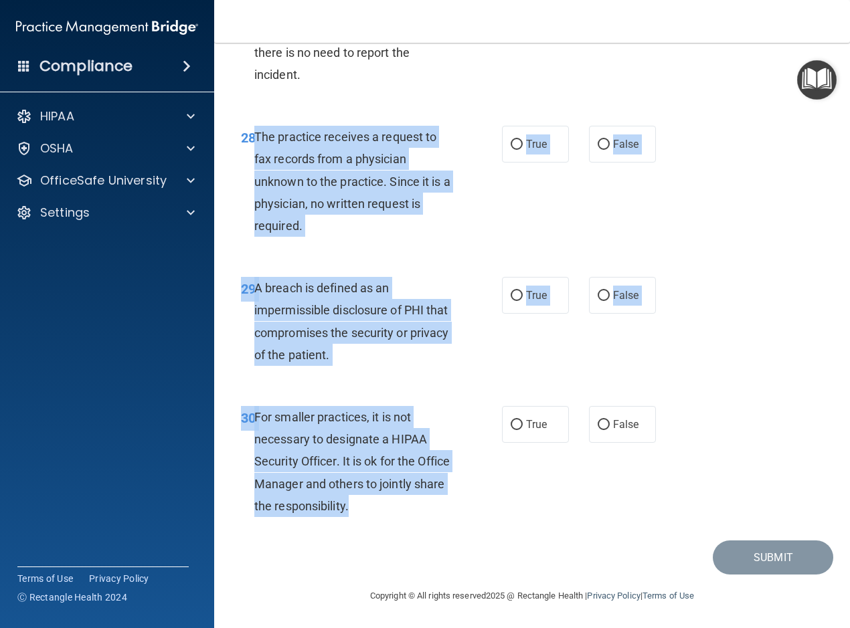
drag, startPoint x: 426, startPoint y: 516, endPoint x: 256, endPoint y: 128, distance: 423.8
drag, startPoint x: 256, startPoint y: 128, endPoint x: 280, endPoint y: 148, distance: 31.4
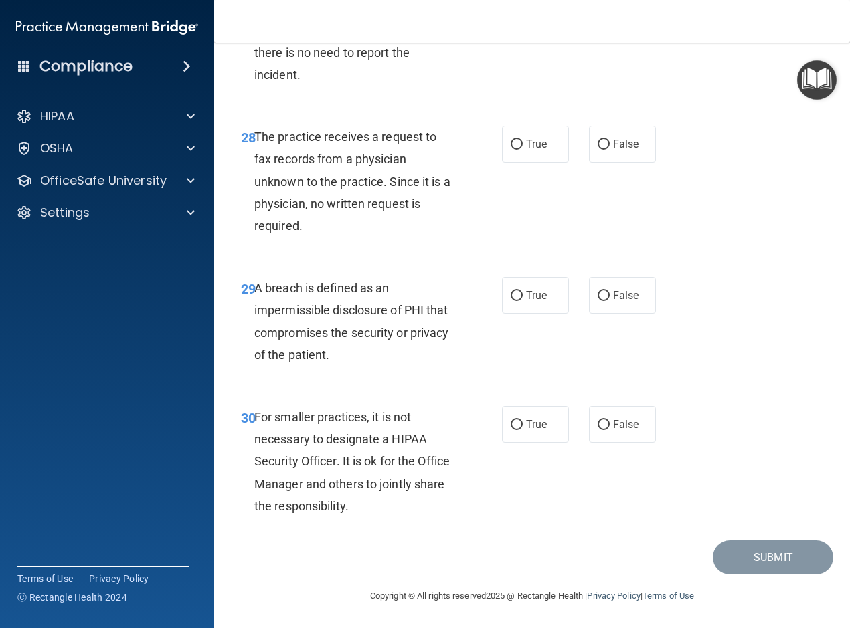
click at [607, 234] on div "28 The practice receives a request to fax records from a physician unknown to t…" at bounding box center [532, 184] width 602 height 151
click at [597, 147] on input "False" at bounding box center [603, 145] width 12 height 10
radio input "true"
click at [511, 296] on input "True" at bounding box center [516, 296] width 12 height 10
radio input "true"
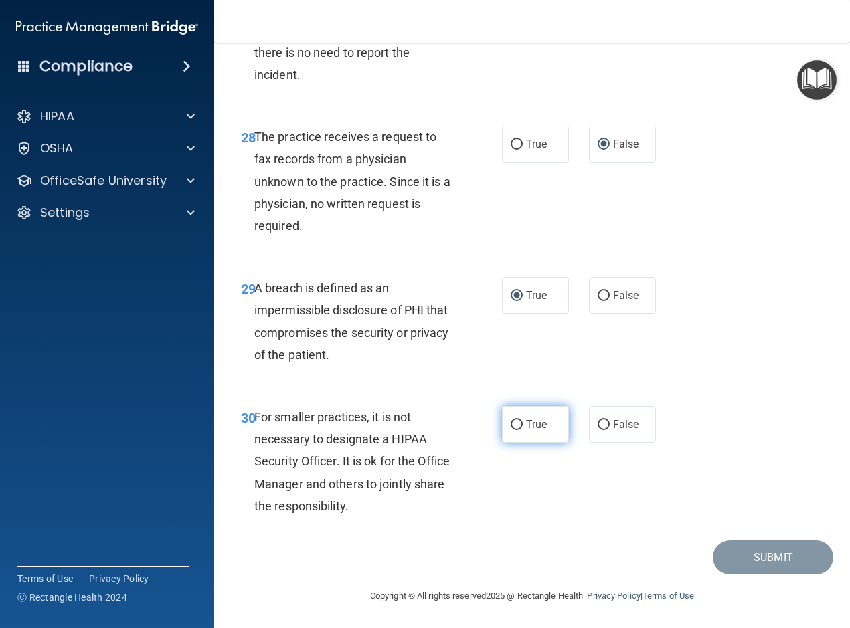
click at [514, 429] on input "True" at bounding box center [516, 425] width 12 height 10
radio input "true"
click at [725, 563] on button "Submit" at bounding box center [772, 558] width 120 height 34
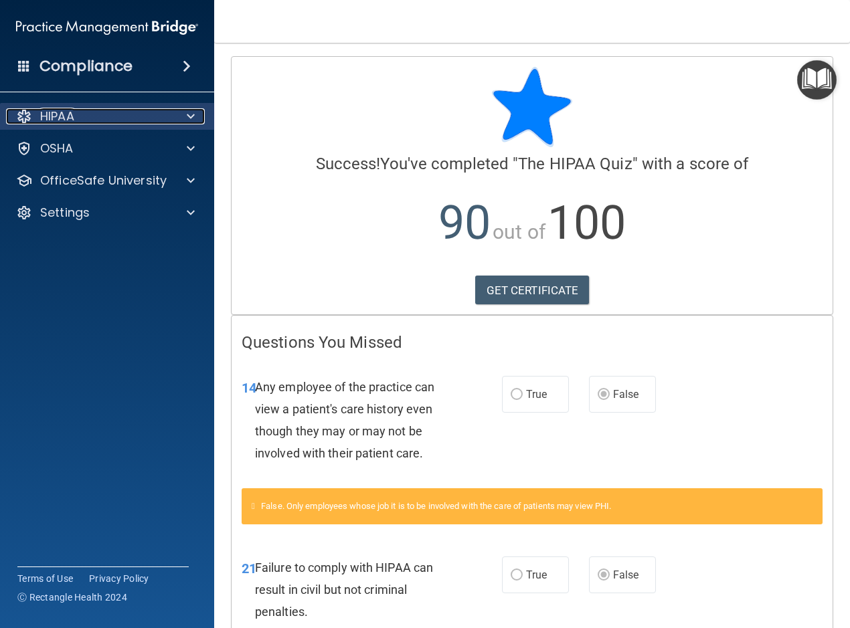
click at [191, 115] on span at bounding box center [191, 116] width 8 height 16
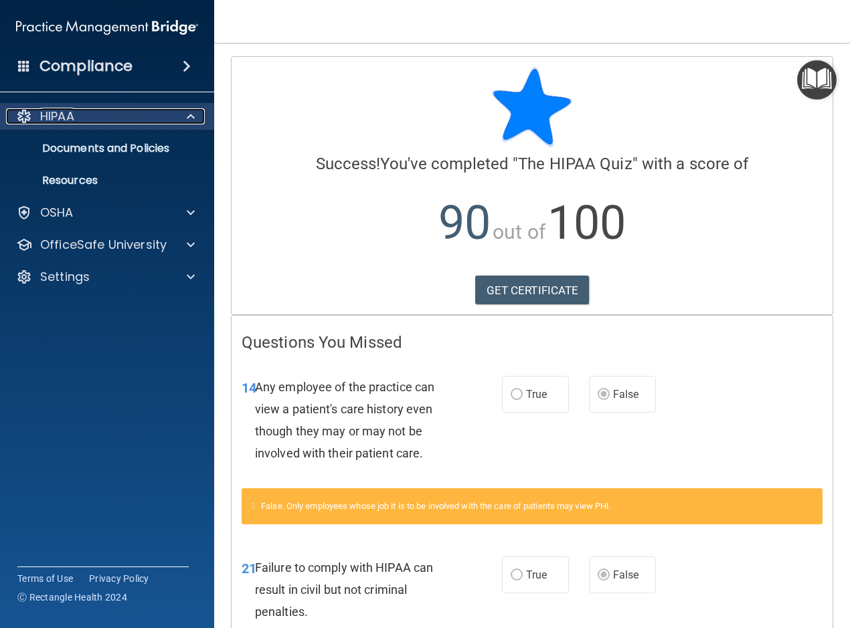
click at [191, 115] on span at bounding box center [191, 116] width 8 height 16
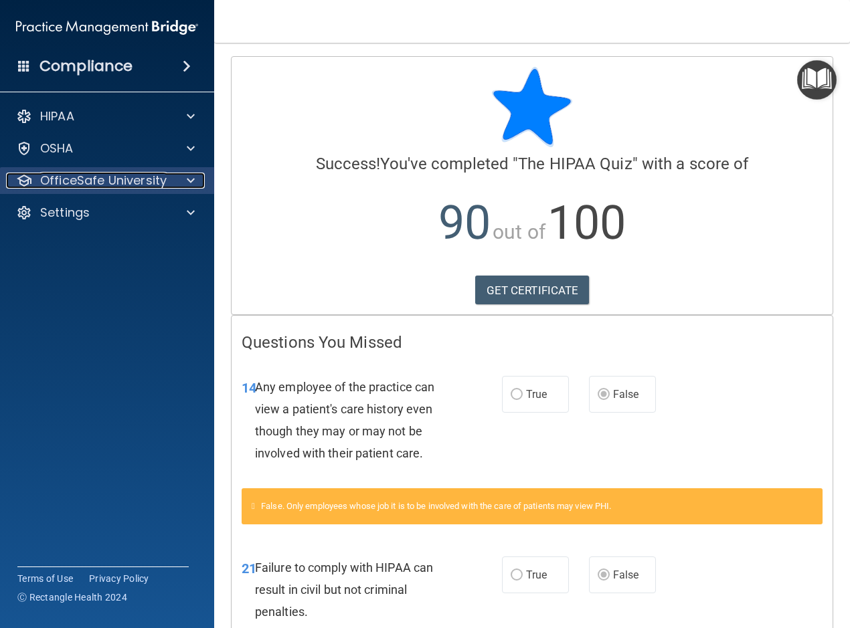
click at [185, 182] on div at bounding box center [188, 181] width 33 height 16
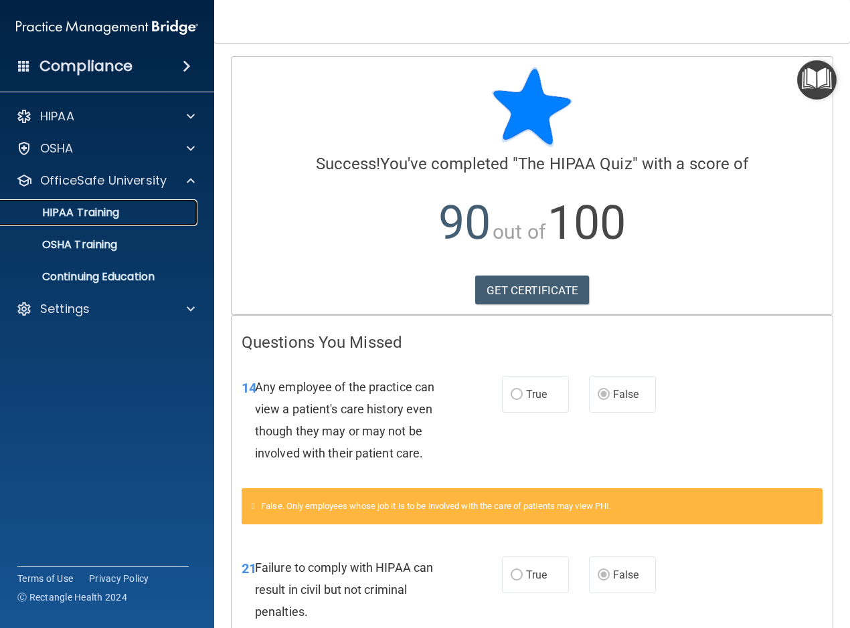
click at [110, 214] on p "HIPAA Training" at bounding box center [64, 212] width 110 height 13
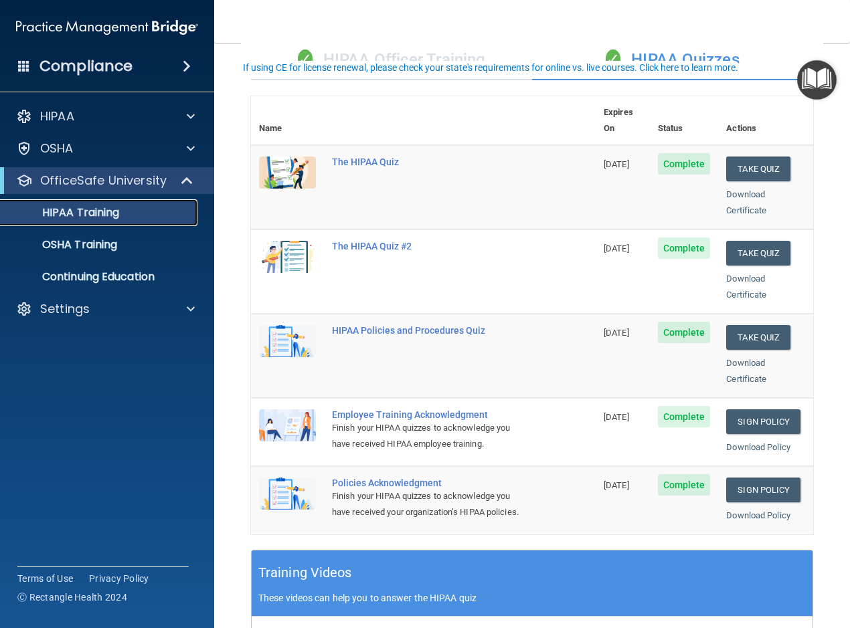
scroll to position [134, 0]
